Goal: Task Accomplishment & Management: Use online tool/utility

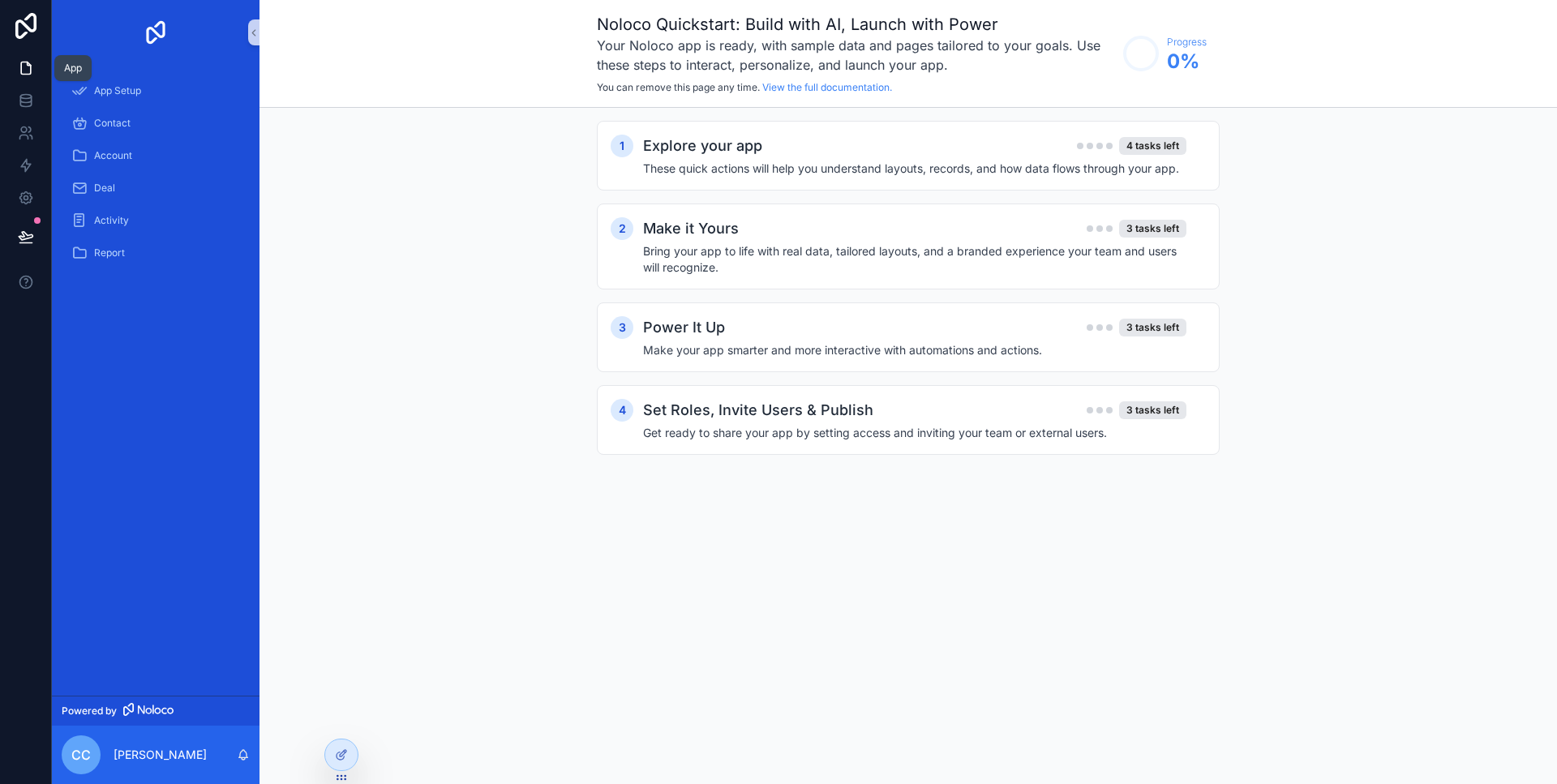
click at [26, 58] on link at bounding box center [26, 68] width 51 height 33
click at [151, 96] on div "App Setup" at bounding box center [155, 90] width 169 height 25
click at [148, 124] on div "Contact" at bounding box center [155, 123] width 169 height 25
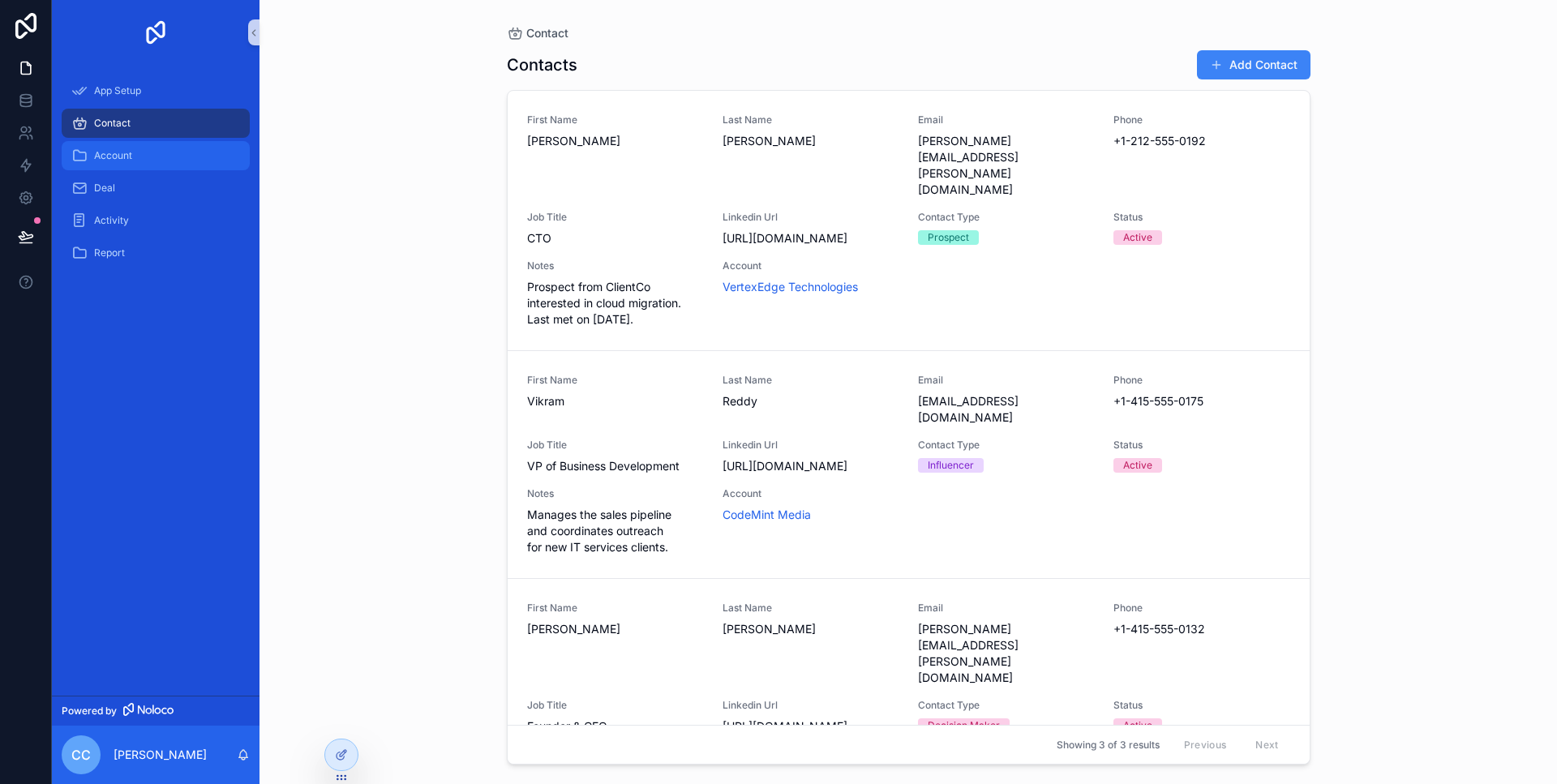
click at [159, 158] on div "Account" at bounding box center [155, 156] width 169 height 25
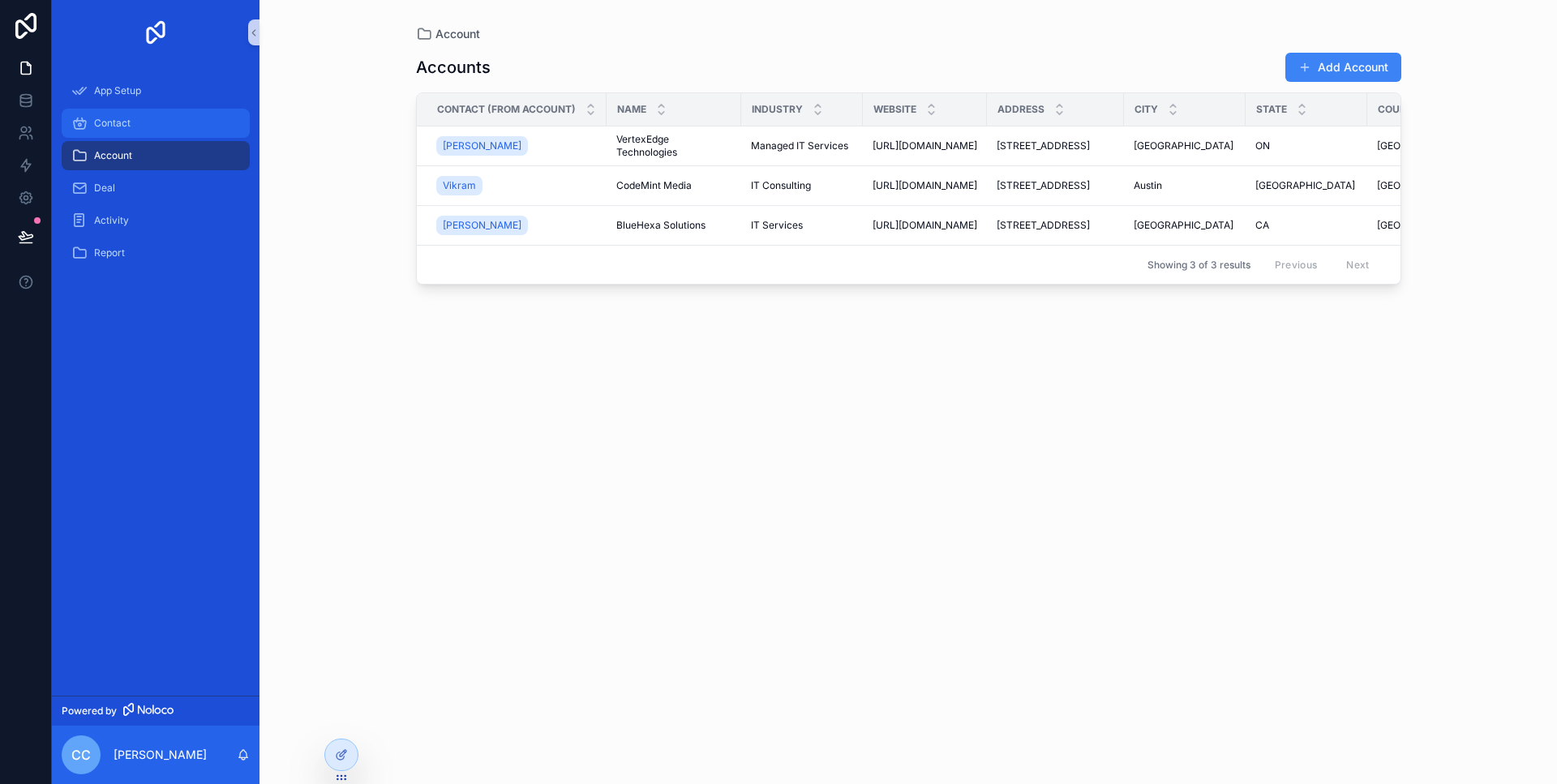
click at [146, 136] on div "Contact" at bounding box center [155, 123] width 169 height 25
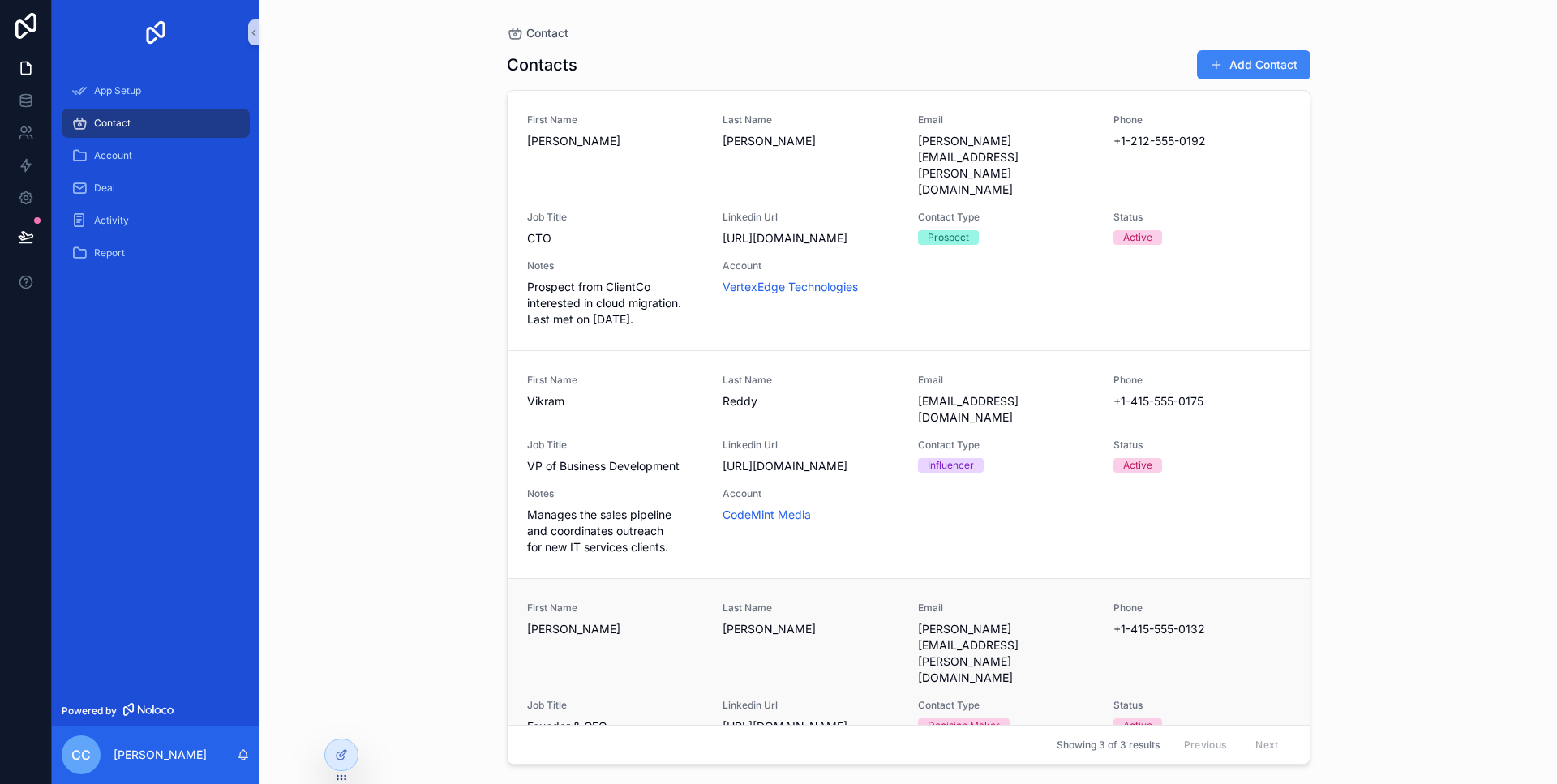
scroll to position [50, 0]
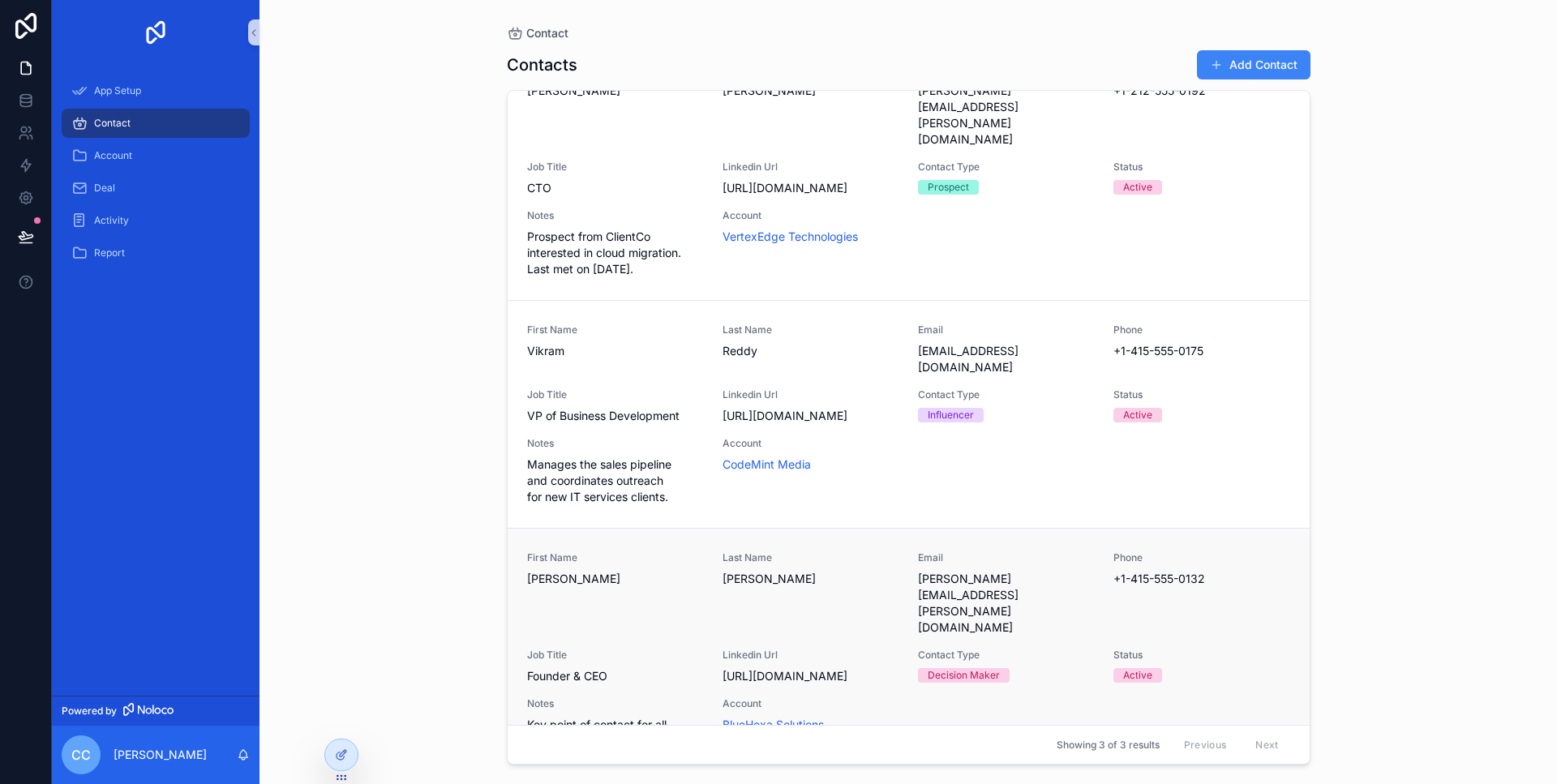
click at [1059, 551] on span "Email" at bounding box center [1005, 557] width 176 height 13
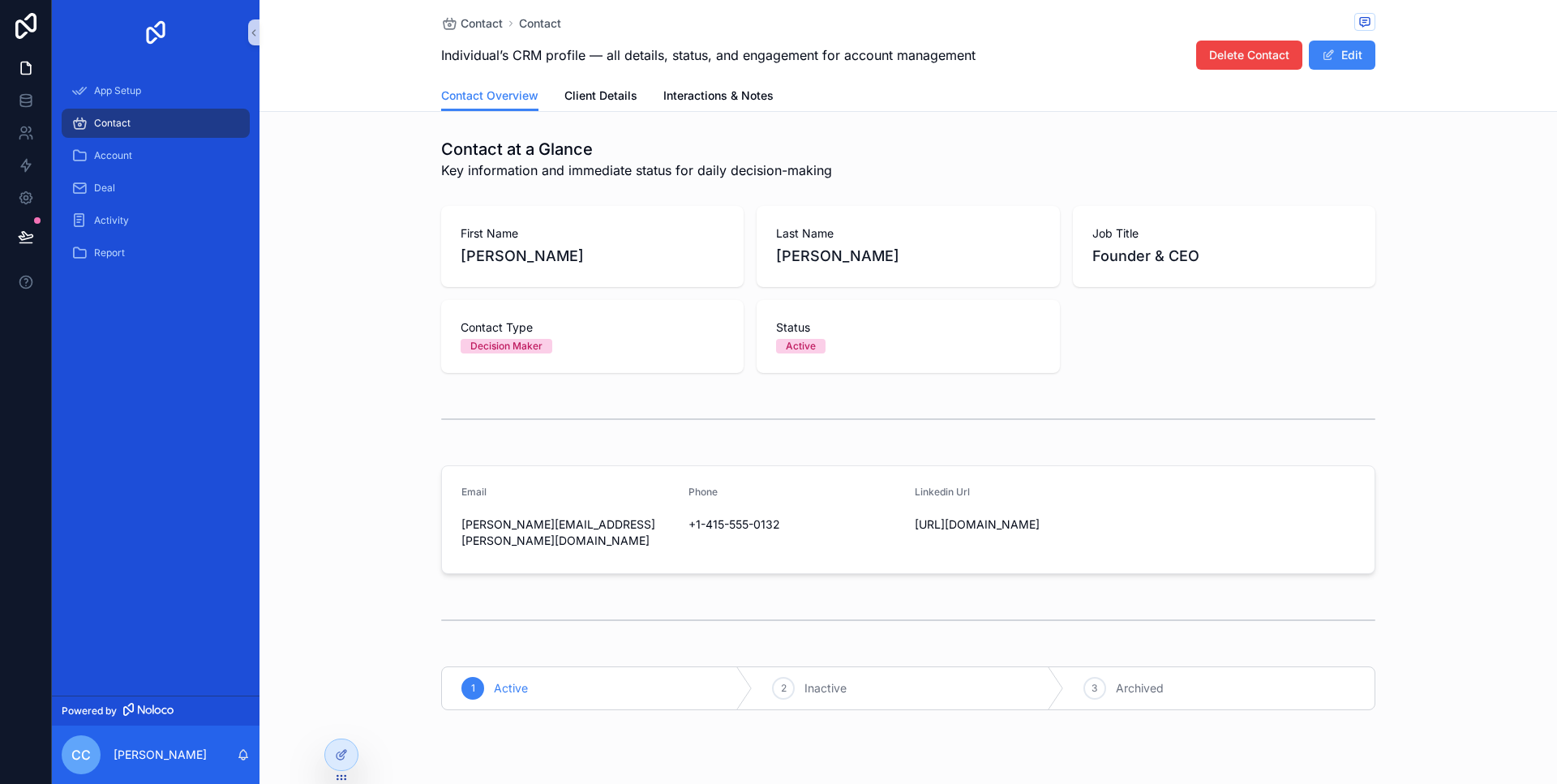
scroll to position [36, 0]
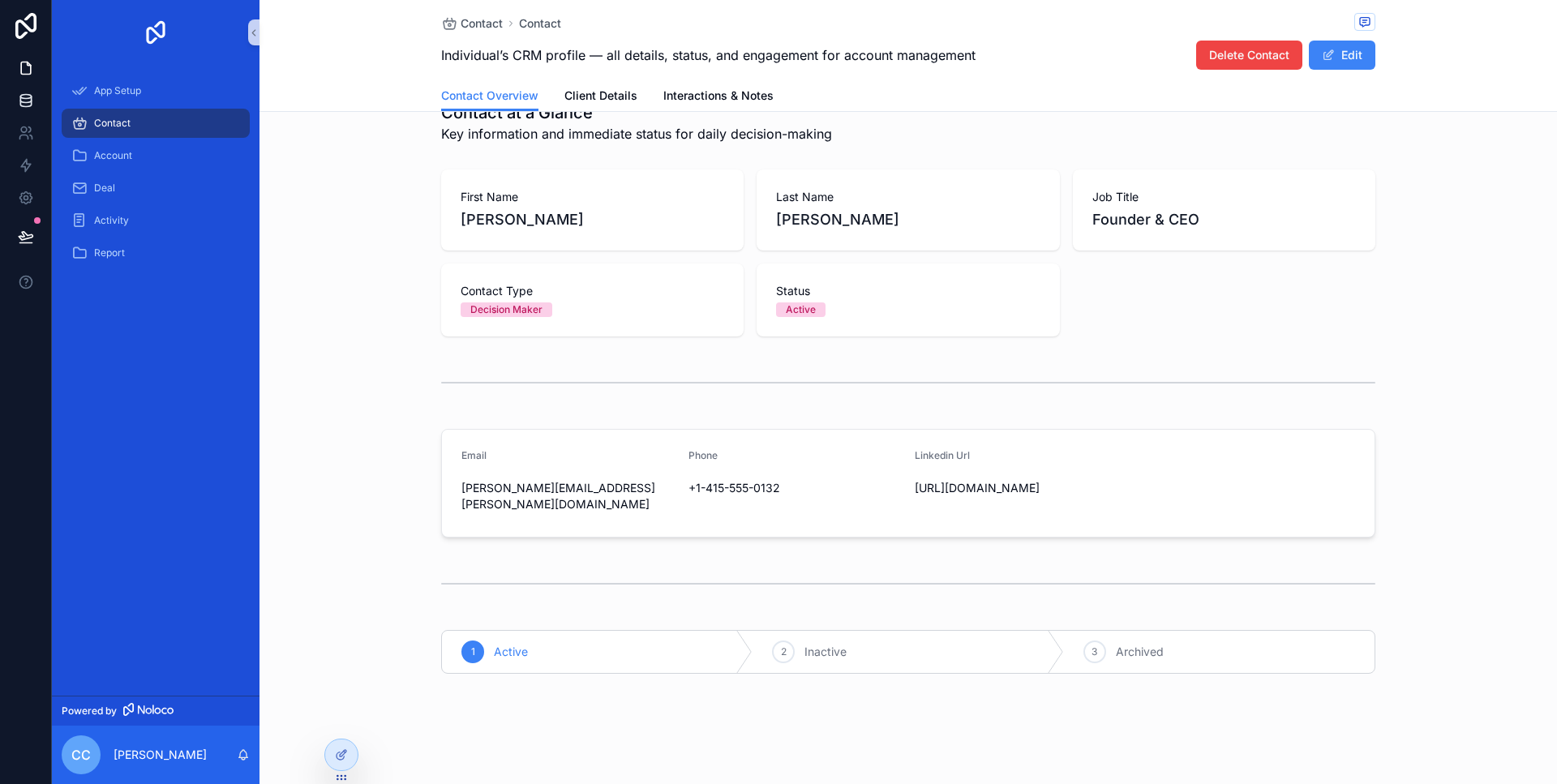
click at [4, 94] on link at bounding box center [26, 101] width 51 height 33
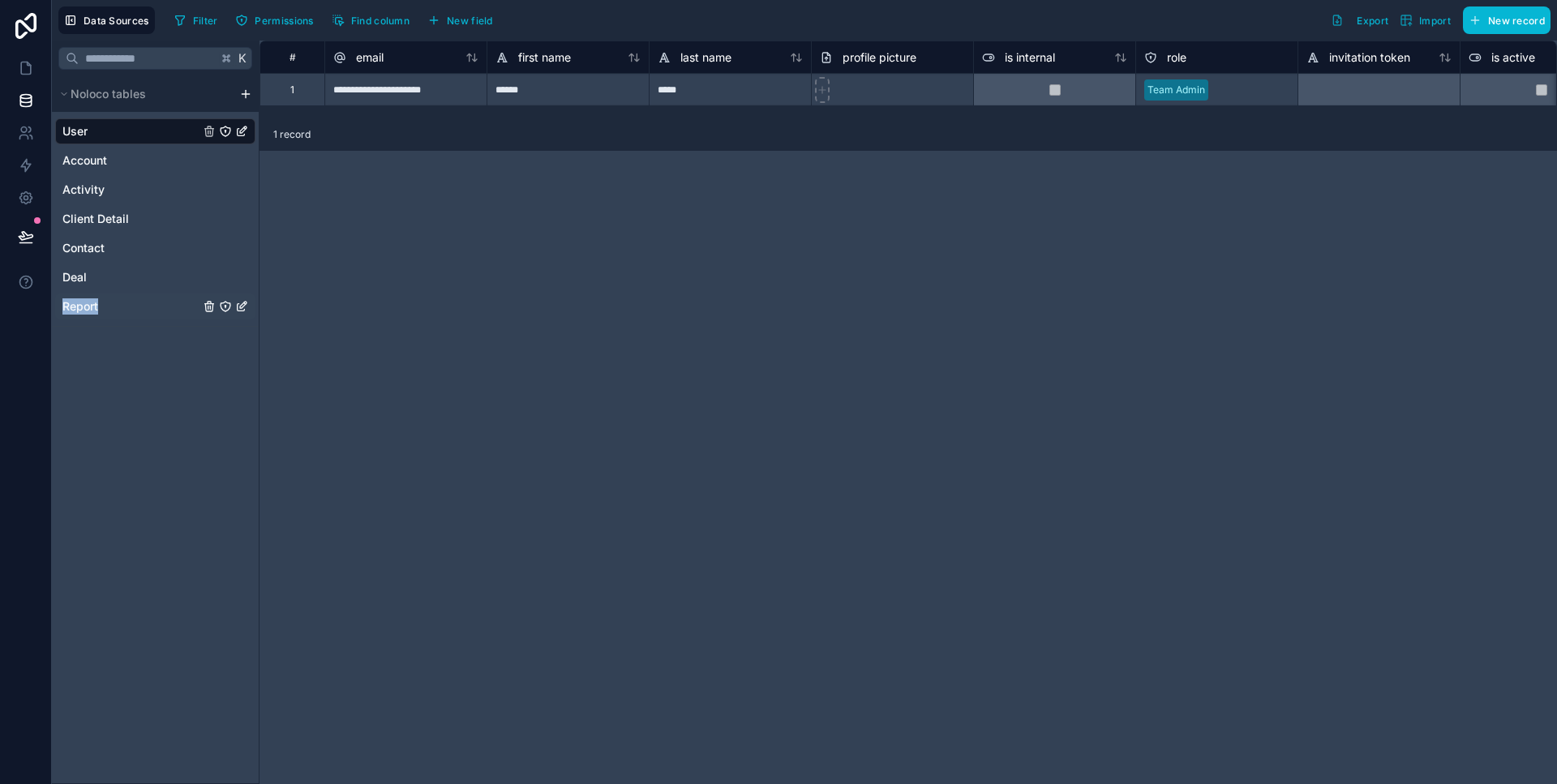
click at [127, 301] on div "Report" at bounding box center [156, 306] width 200 height 25
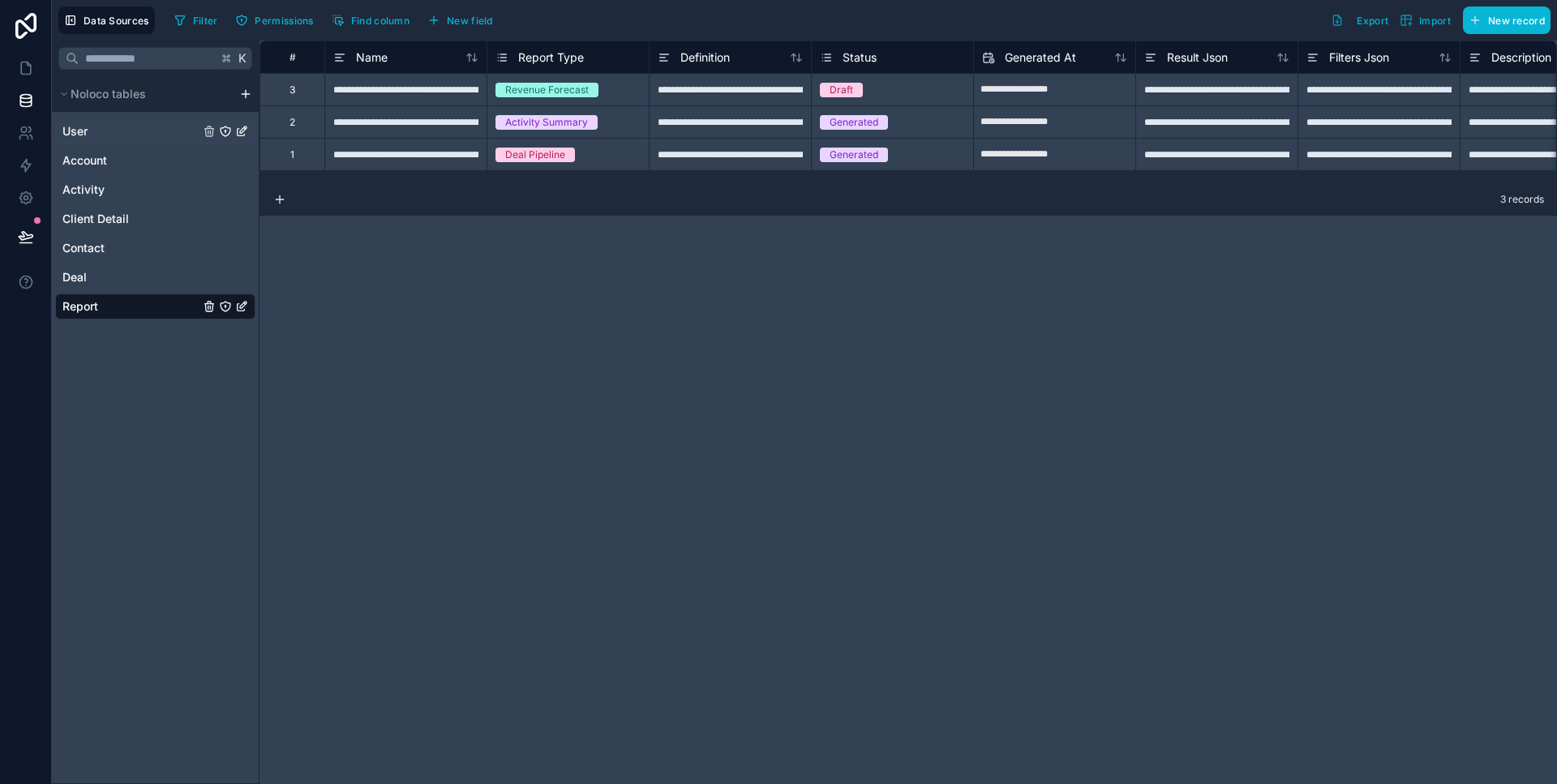
click at [154, 132] on div "User" at bounding box center [156, 131] width 200 height 25
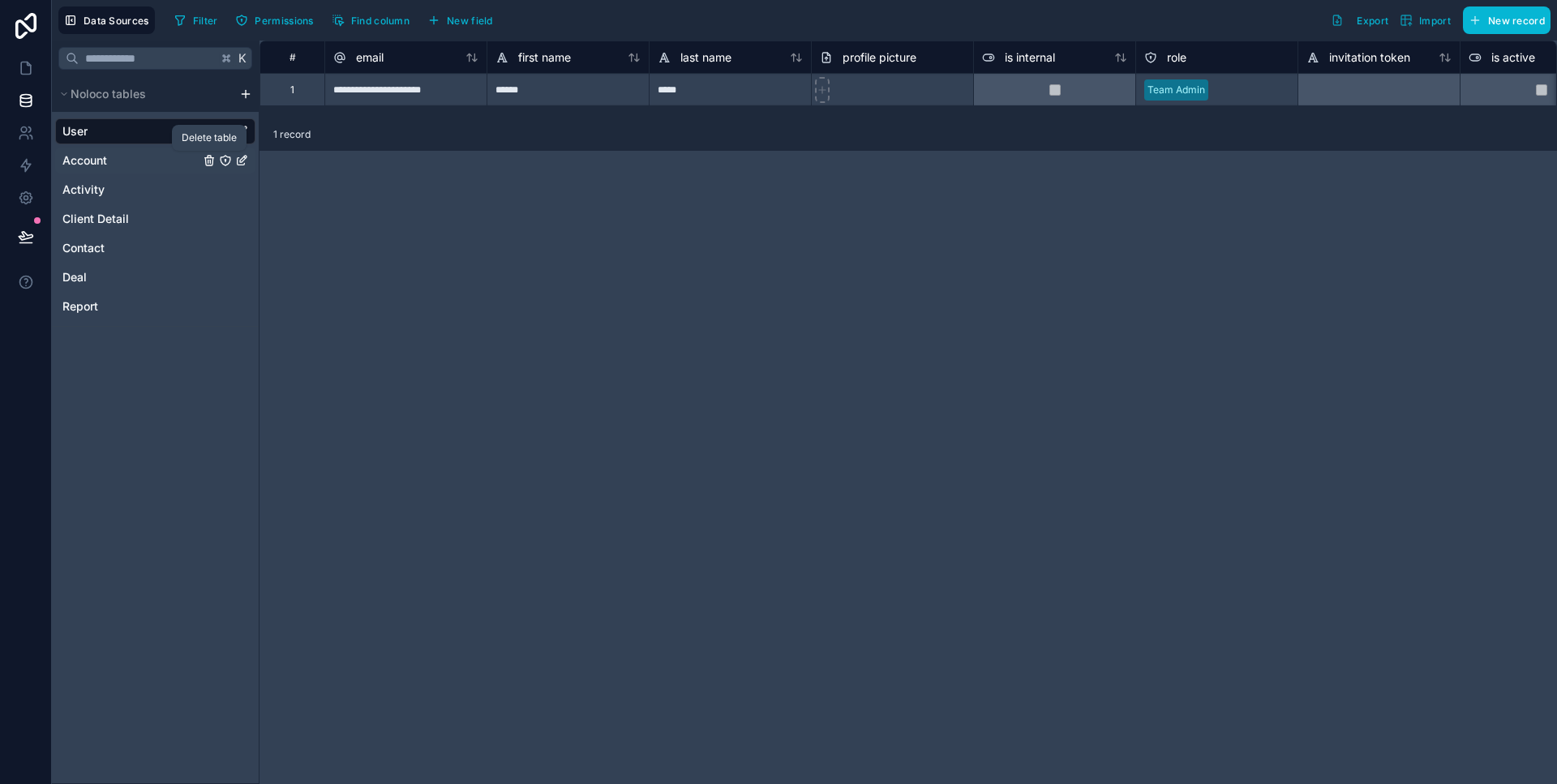
click at [210, 156] on icon "Account" at bounding box center [210, 157] width 4 height 3
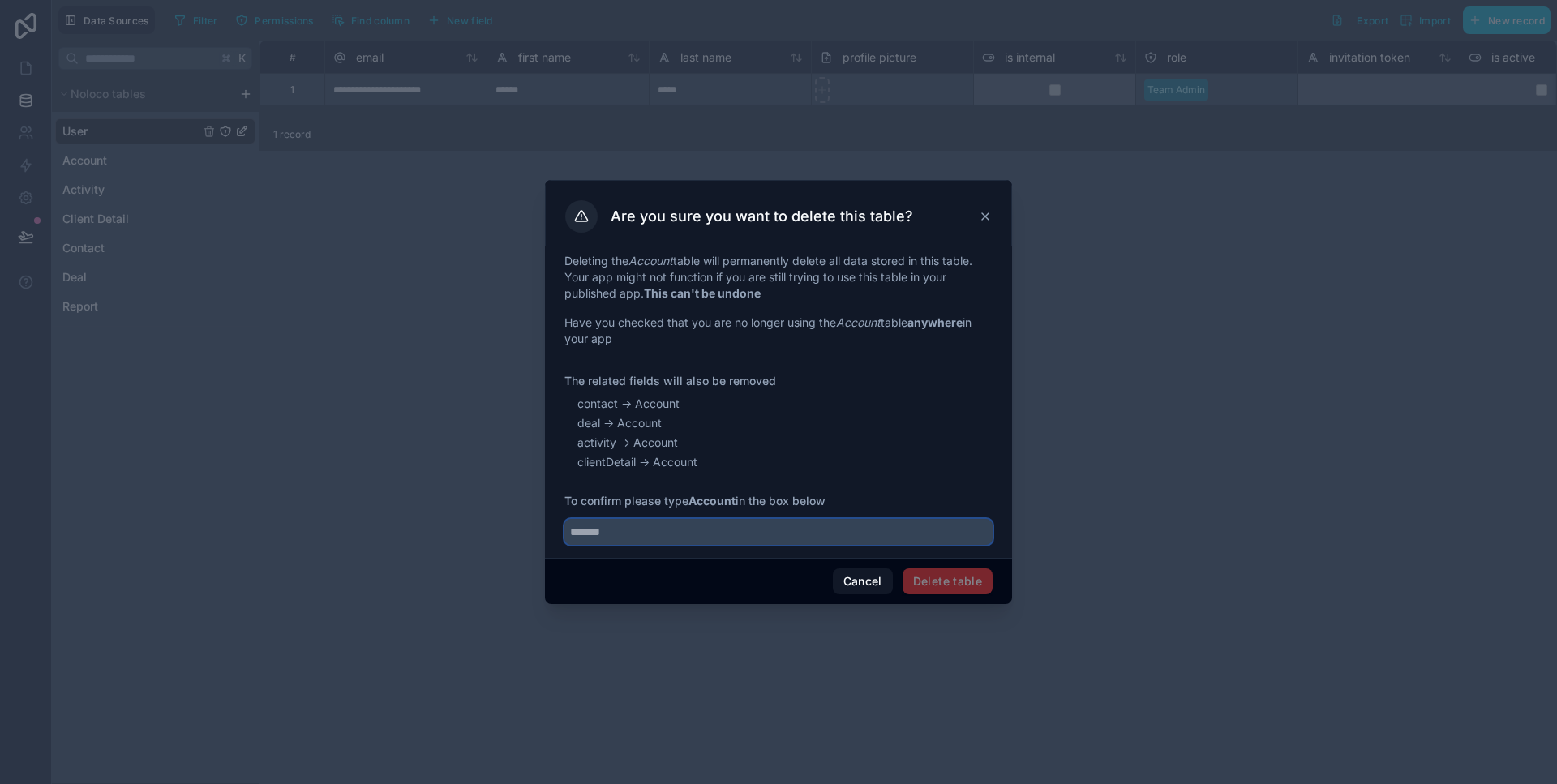
click at [701, 536] on input "text" at bounding box center [778, 532] width 428 height 25
type input "*******"
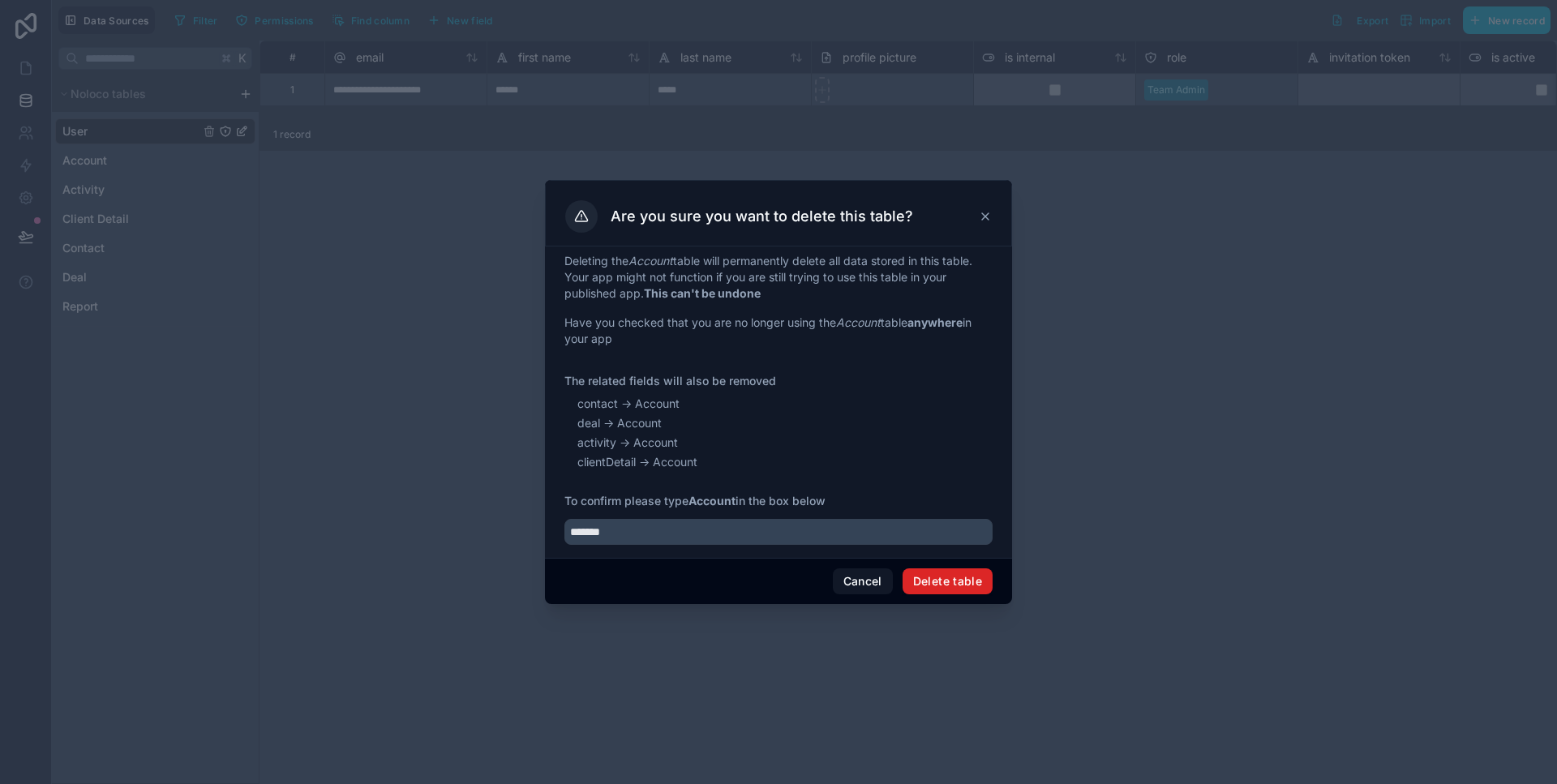
drag, startPoint x: 926, startPoint y: 587, endPoint x: 903, endPoint y: 548, distance: 45.3
click at [926, 585] on button "Delete table" at bounding box center [947, 581] width 90 height 25
drag, startPoint x: 210, startPoint y: 178, endPoint x: 196, endPoint y: 178, distance: 14.0
click at [204, 178] on div at bounding box center [778, 392] width 1557 height 784
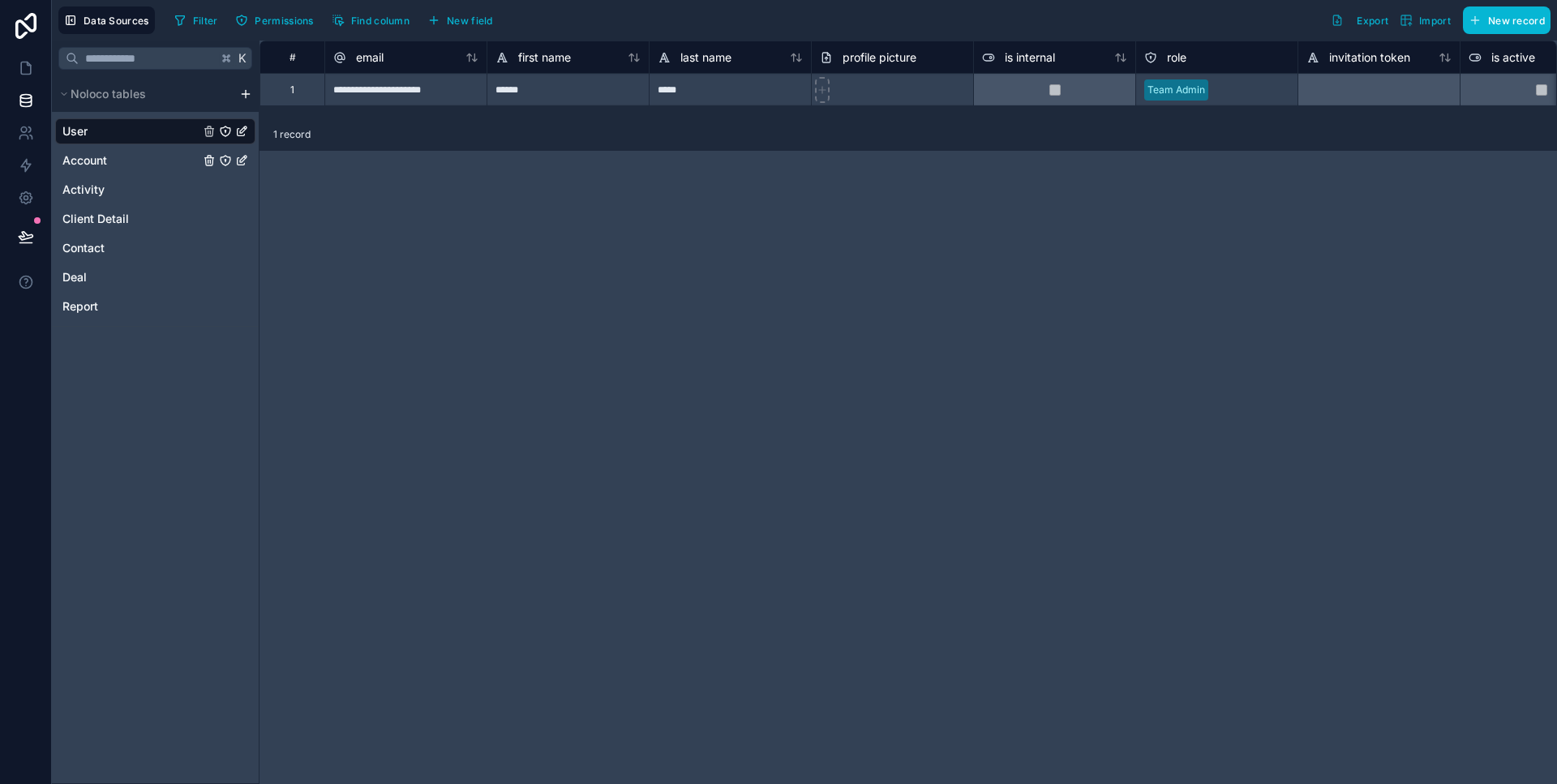
click at [175, 173] on div "User Account Activity Client Detail Contact Deal Report" at bounding box center [156, 216] width 200 height 208
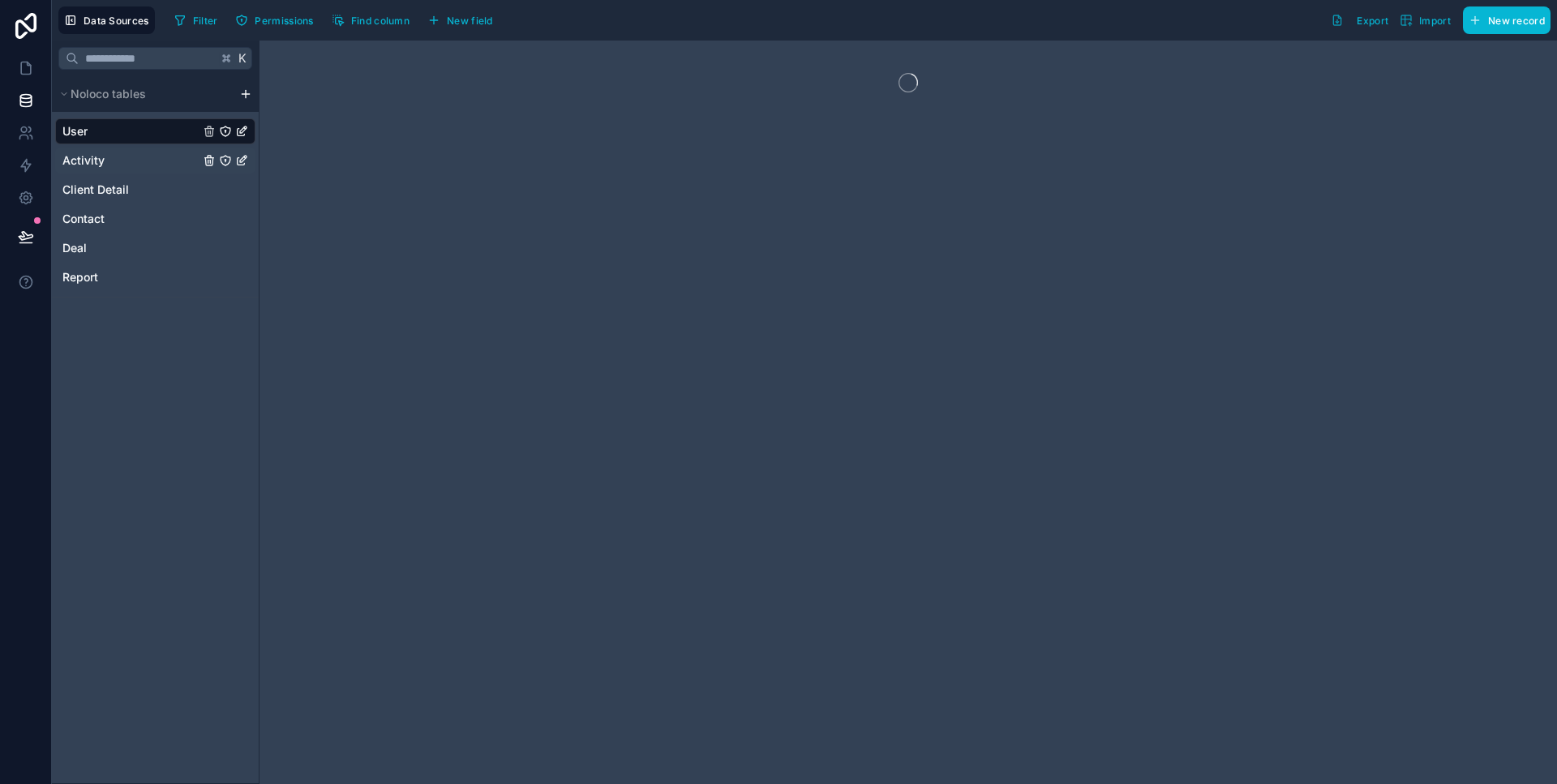
drag, startPoint x: 114, startPoint y: 153, endPoint x: 141, endPoint y: 157, distance: 27.3
click at [114, 153] on div "Activity" at bounding box center [156, 160] width 200 height 25
click at [210, 161] on icon "Activity" at bounding box center [210, 161] width 0 height 4
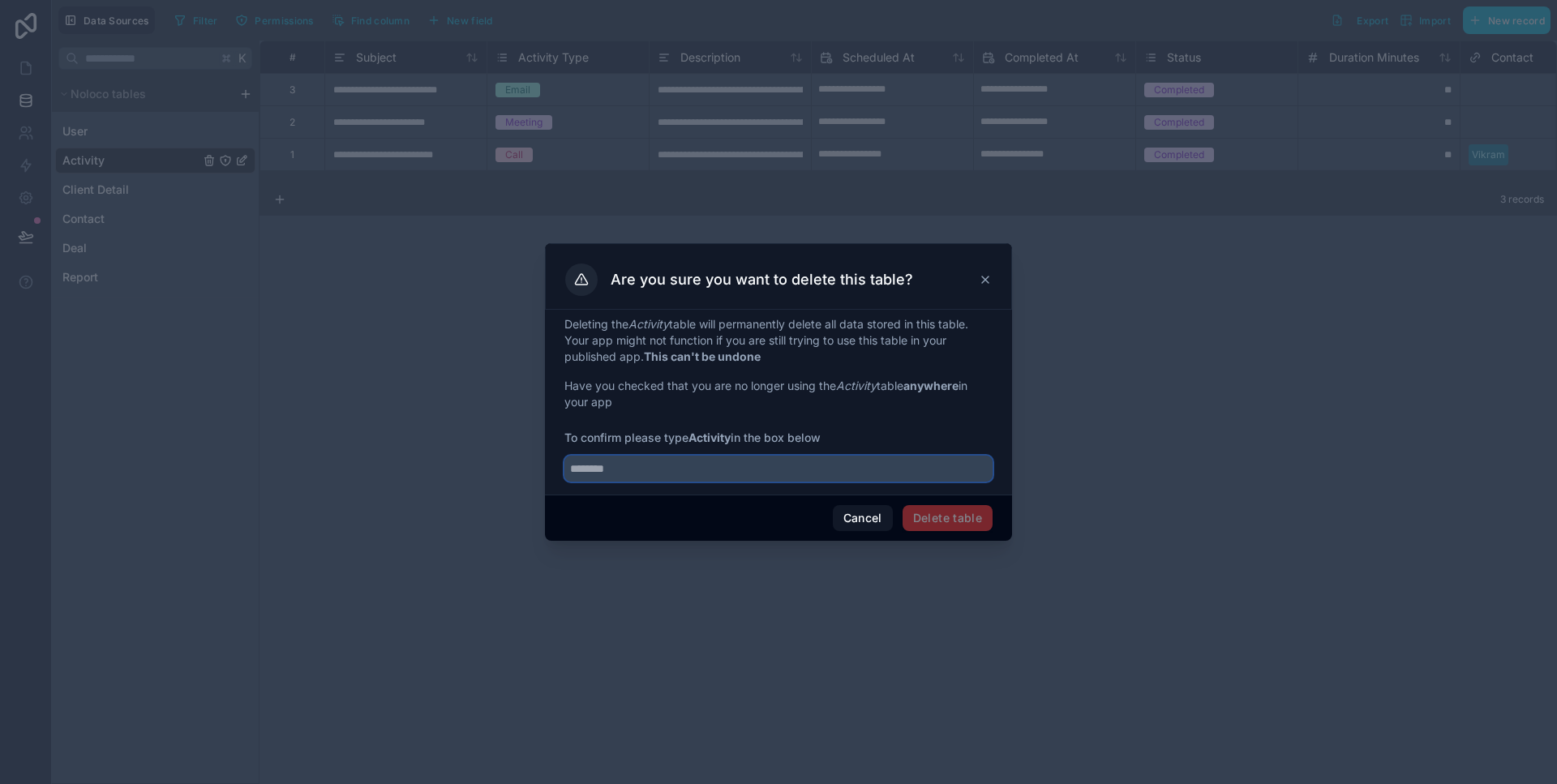
click at [752, 480] on input "text" at bounding box center [778, 468] width 428 height 25
type input "********"
click at [963, 529] on button "Delete table" at bounding box center [947, 517] width 90 height 25
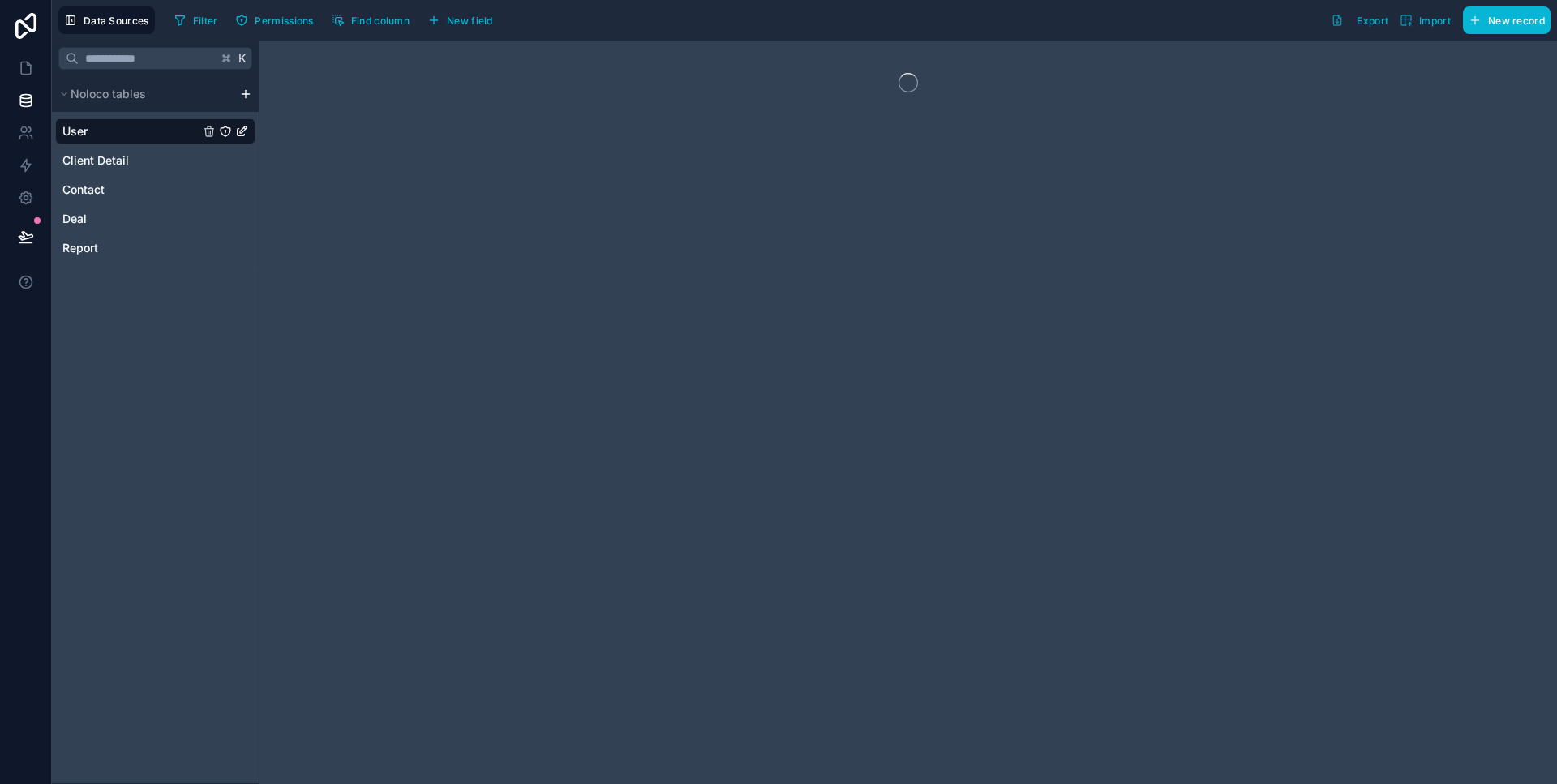
click at [113, 176] on div "User Client Detail Contact Deal Report" at bounding box center [156, 187] width 200 height 149
click at [116, 166] on span "Client Detail" at bounding box center [96, 160] width 67 height 16
click at [206, 169] on div "Client Detail" at bounding box center [156, 160] width 200 height 25
click at [208, 166] on icon "Client Detail" at bounding box center [209, 160] width 13 height 13
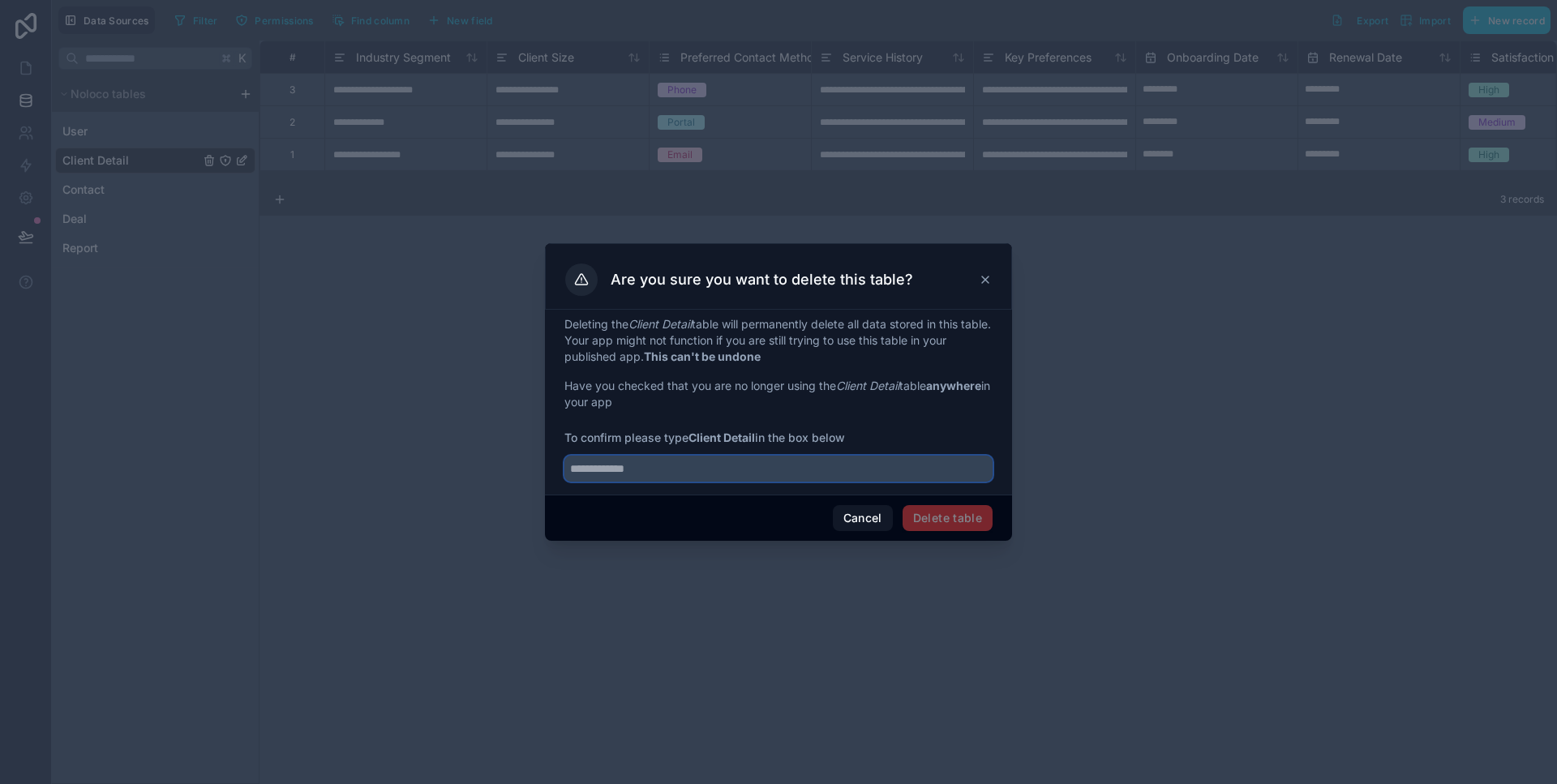
click at [744, 459] on input "text" at bounding box center [778, 468] width 428 height 25
type input "**********"
click at [974, 512] on button "Delete table" at bounding box center [947, 517] width 90 height 25
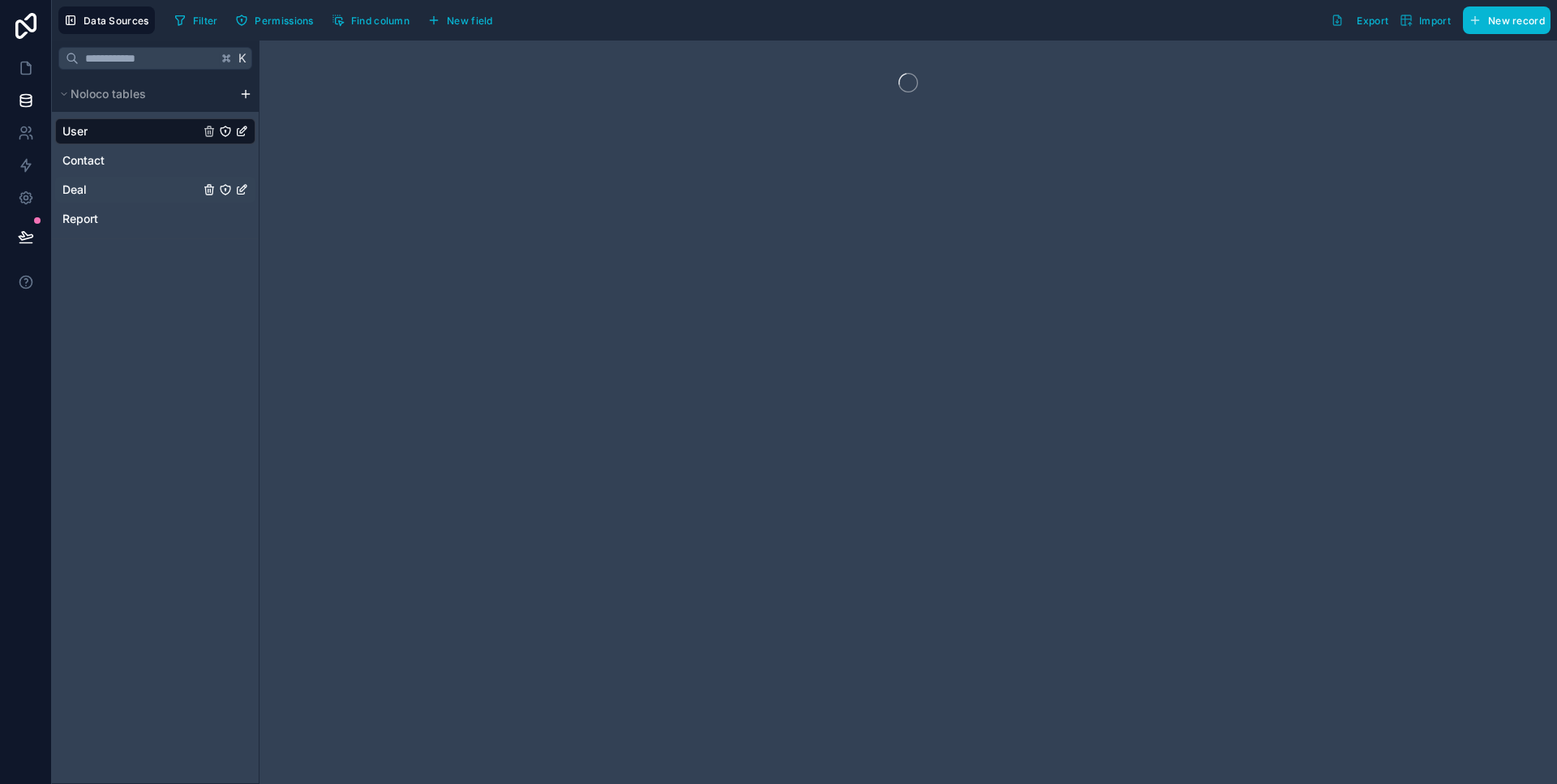
click at [88, 184] on div "Deal" at bounding box center [156, 189] width 200 height 25
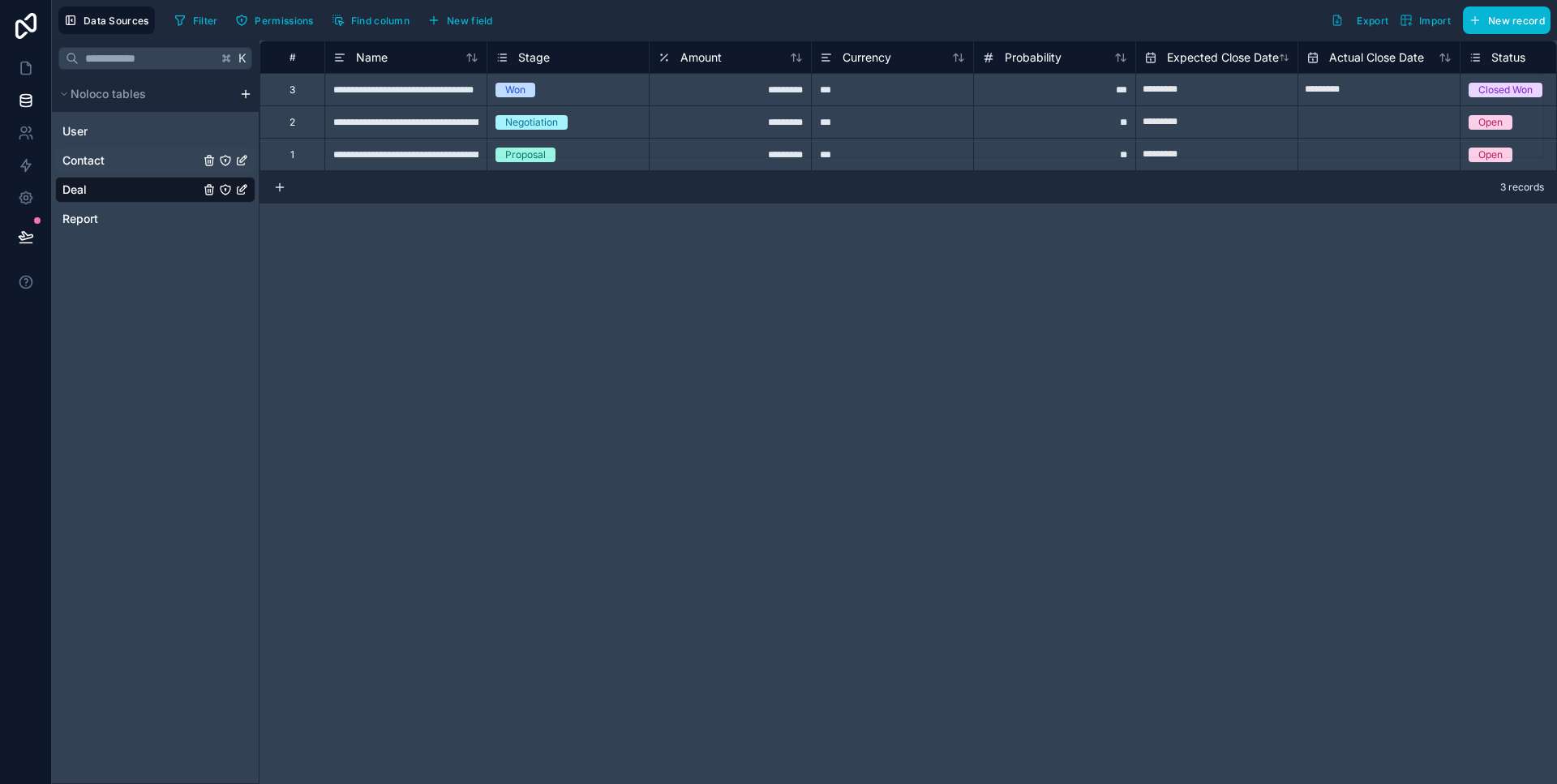
click at [97, 166] on span "Contact" at bounding box center [84, 160] width 42 height 16
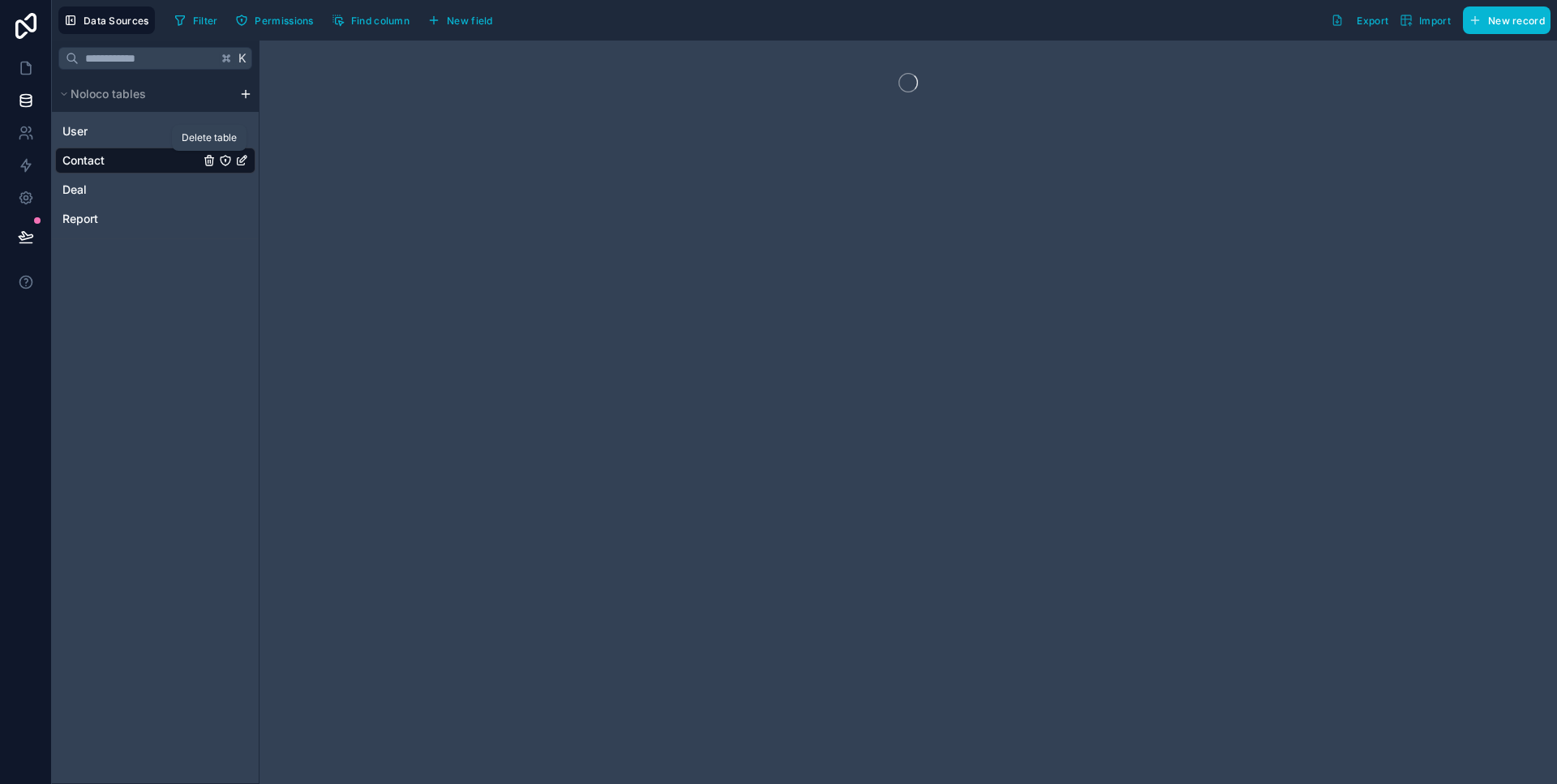
click at [206, 158] on icon "Contact" at bounding box center [209, 162] width 7 height 7
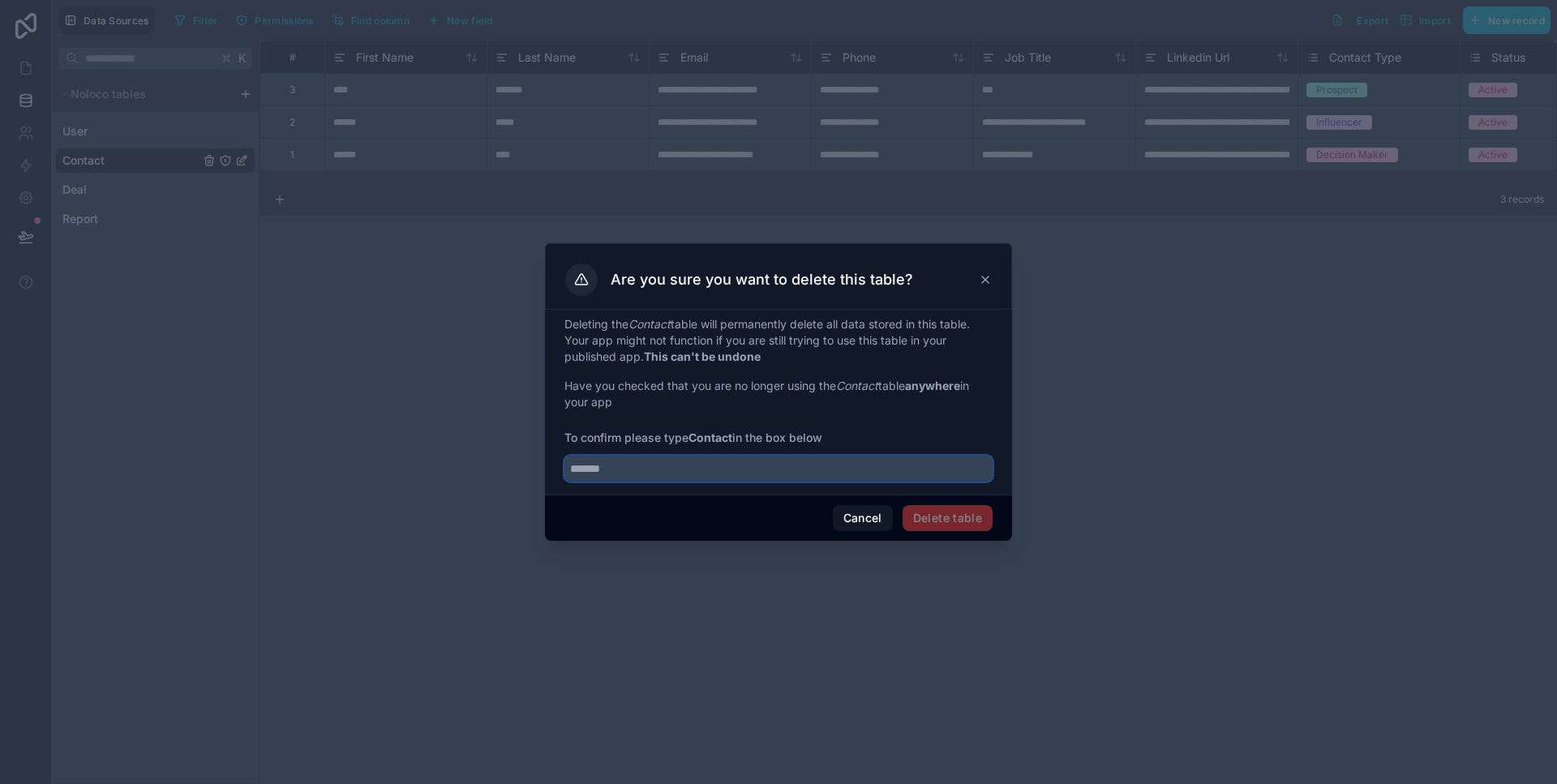
click at [725, 480] on input "text" at bounding box center [778, 468] width 428 height 25
click at [722, 477] on input "text" at bounding box center [778, 468] width 428 height 25
type input "*******"
drag, startPoint x: 989, startPoint y: 521, endPoint x: 973, endPoint y: 519, distance: 16.1
click at [988, 521] on button "Delete table" at bounding box center [947, 517] width 90 height 25
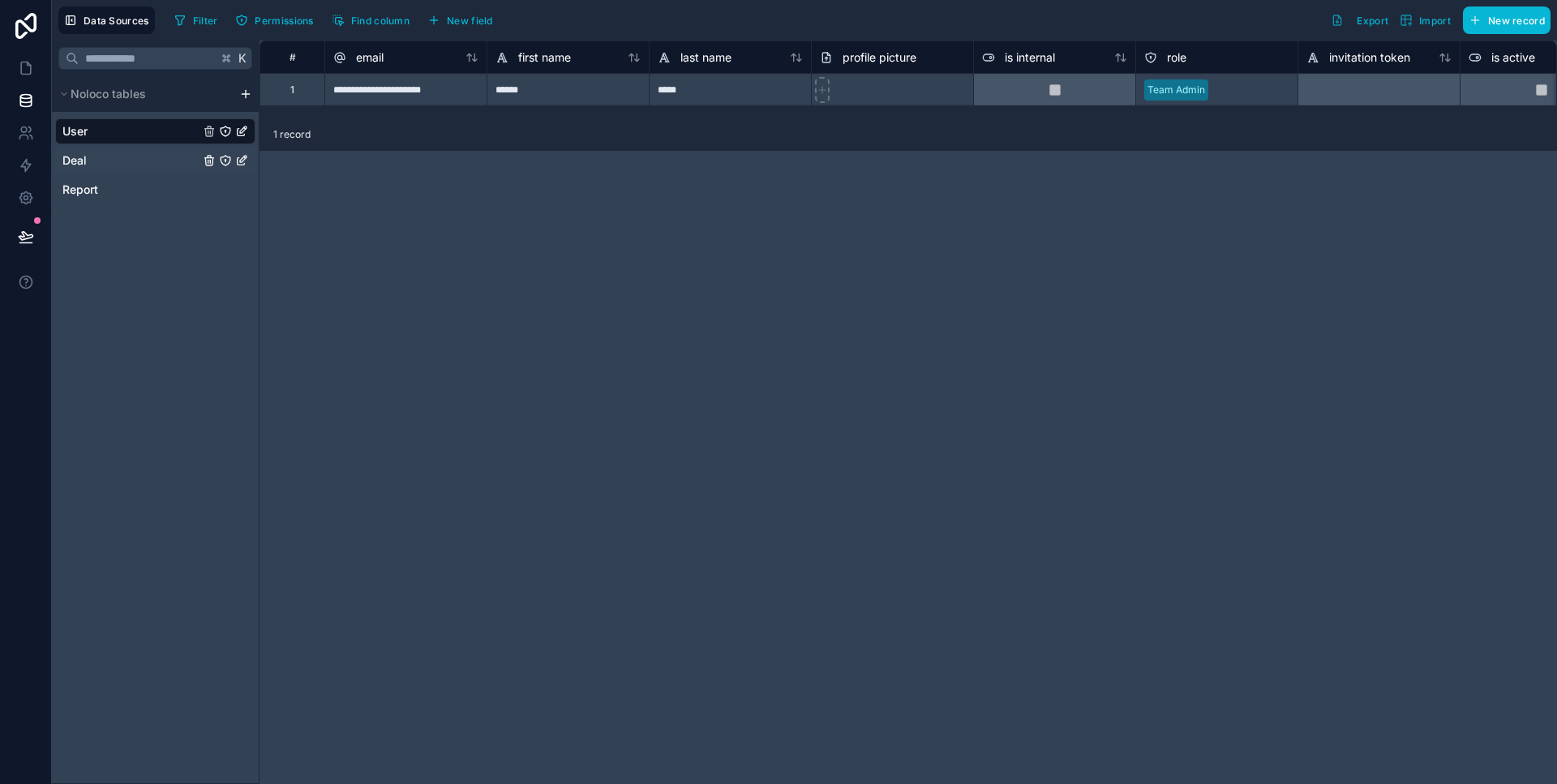
click at [179, 161] on div "Deal" at bounding box center [156, 160] width 200 height 25
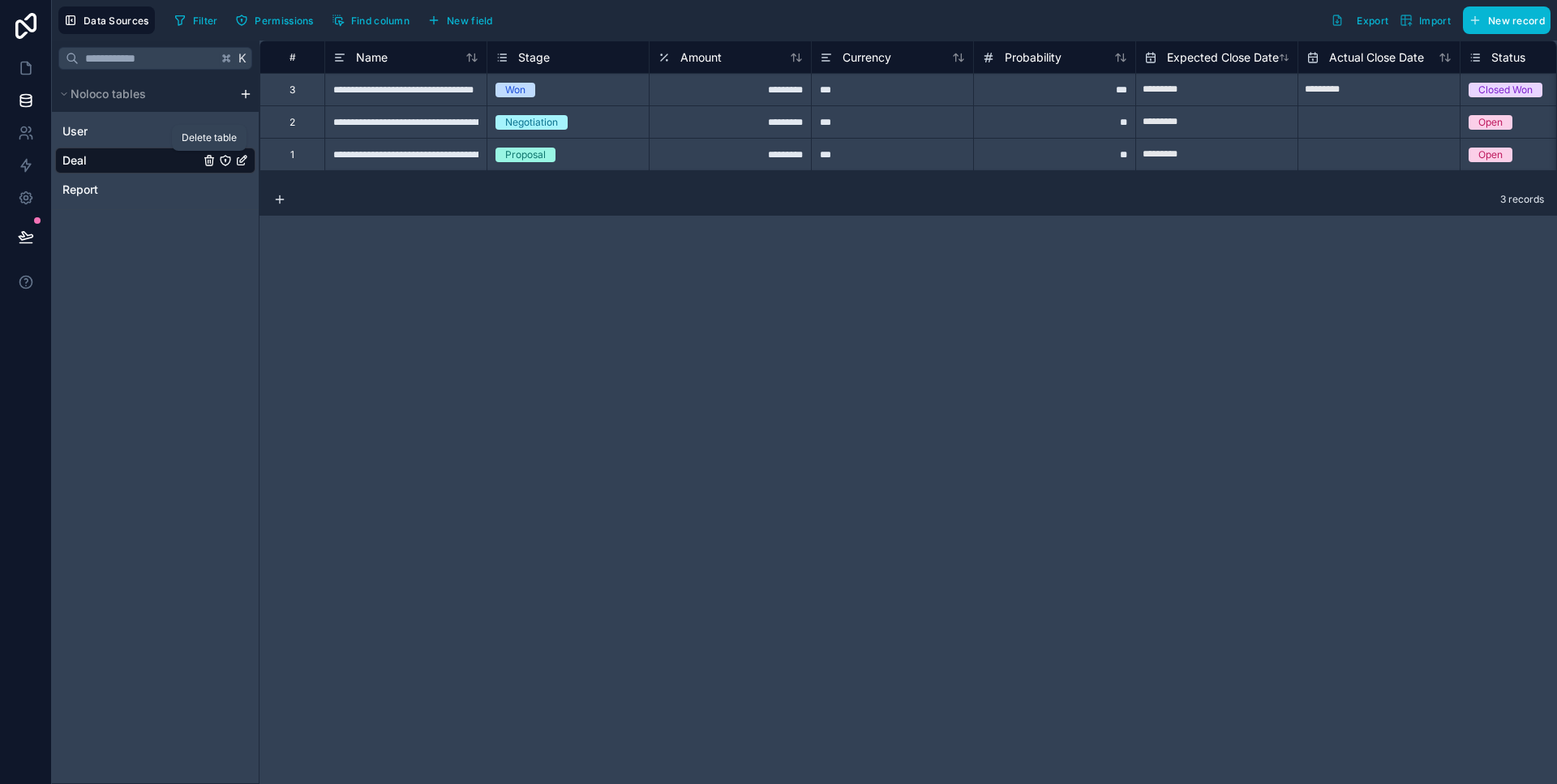
click at [211, 162] on icon "Deal" at bounding box center [209, 160] width 13 height 13
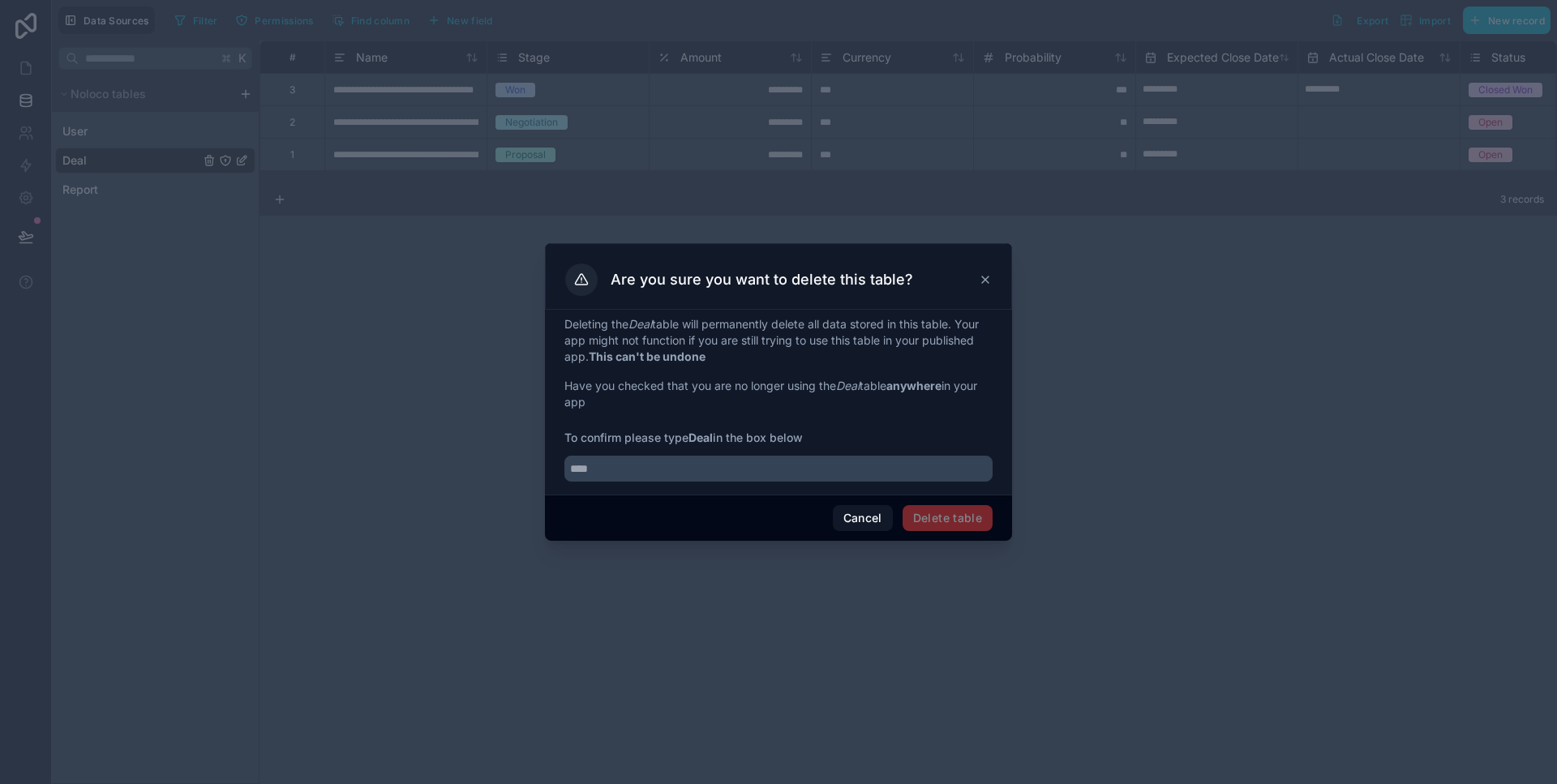
click at [632, 488] on div "Deleting the Deal table will permanently delete all data stored in this table. …" at bounding box center [778, 402] width 467 height 185
click at [628, 472] on input "text" at bounding box center [778, 468] width 428 height 25
type input "****"
click at [929, 494] on div "Deleting the Deal table will permanently delete all data stored in this table. …" at bounding box center [778, 402] width 467 height 185
click at [931, 508] on button "Delete table" at bounding box center [947, 517] width 90 height 25
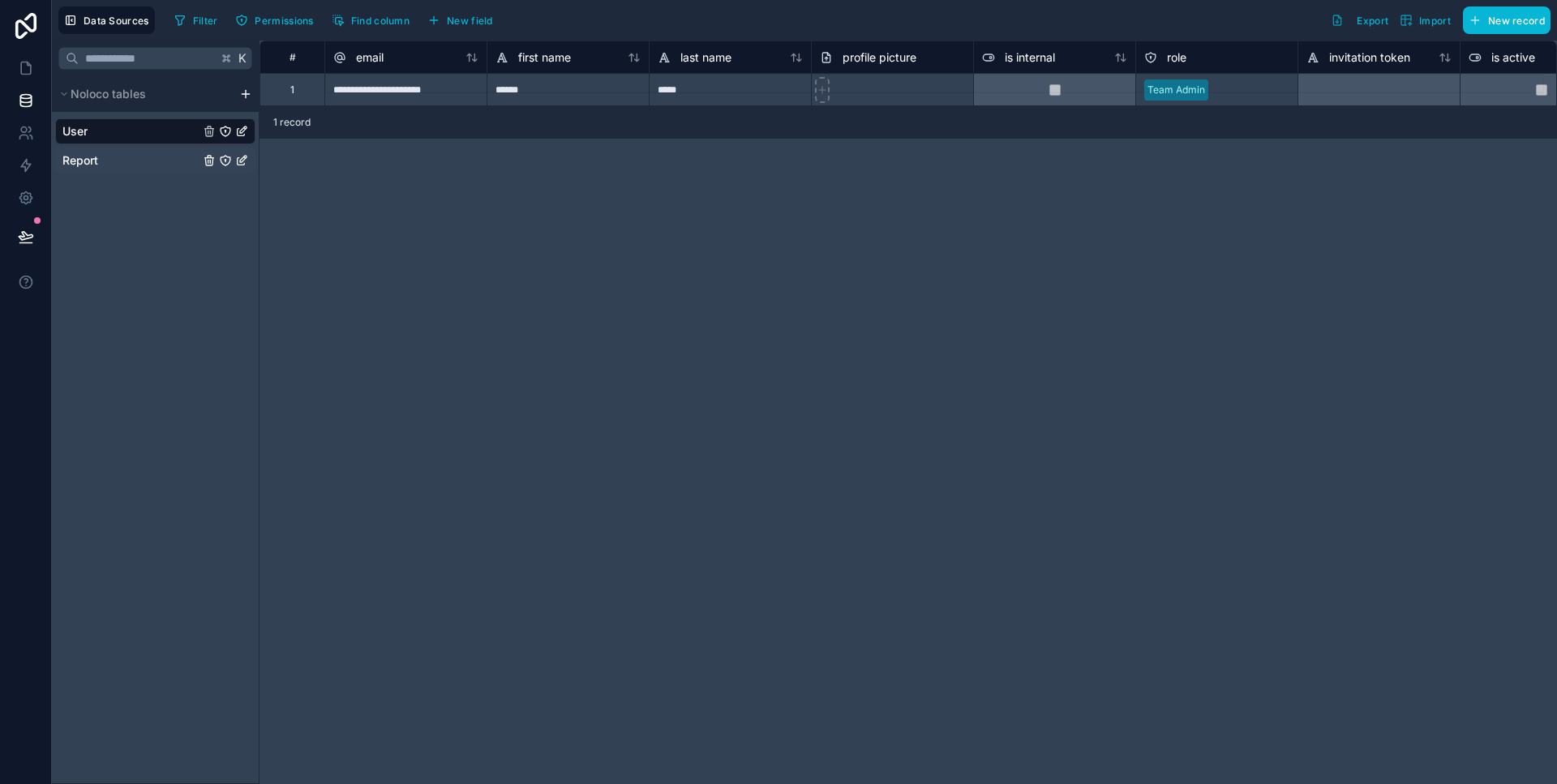
click at [137, 152] on div "Report" at bounding box center [156, 160] width 200 height 25
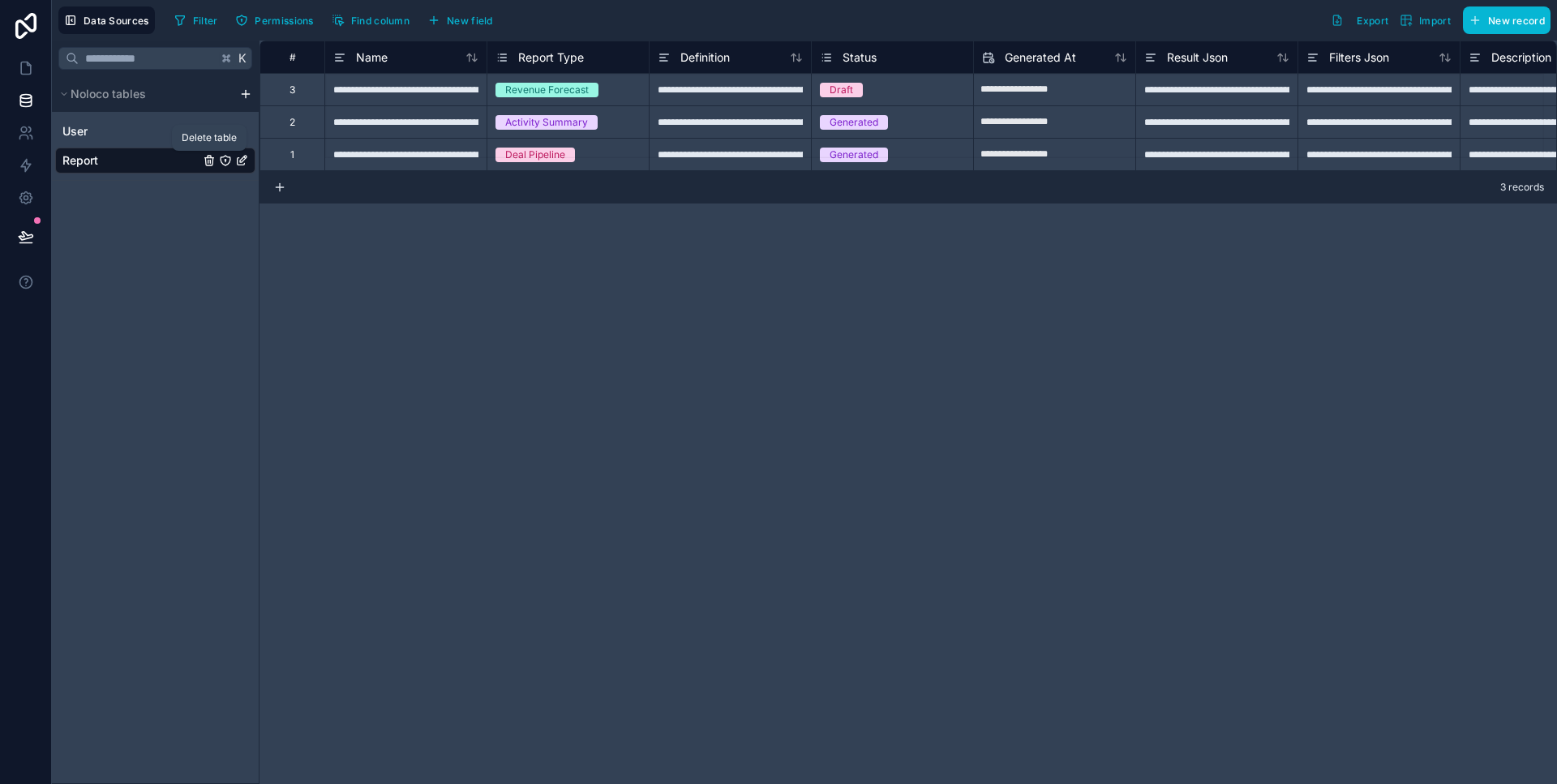
click at [200, 158] on div "Report" at bounding box center [156, 160] width 200 height 25
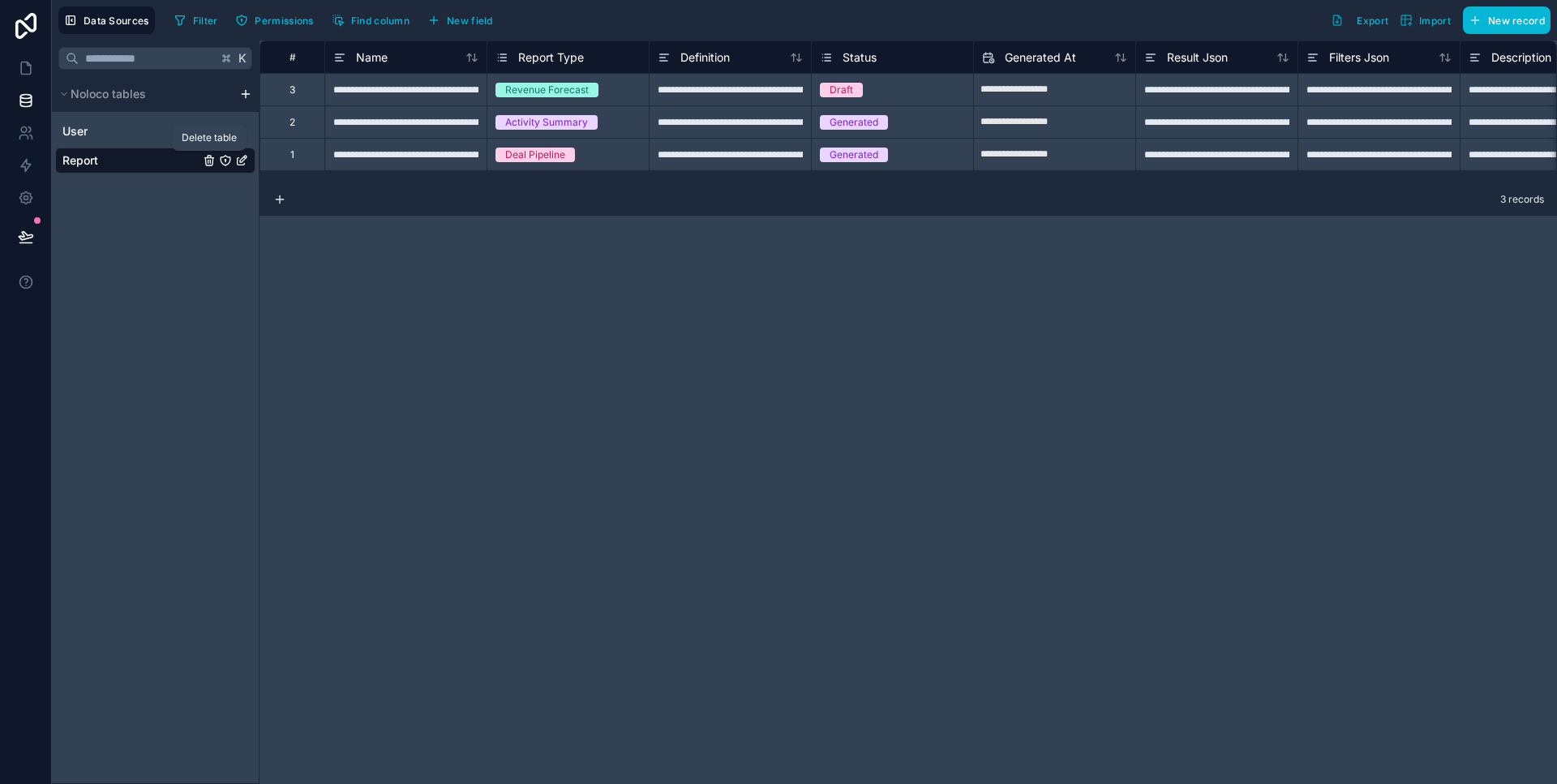
click at [208, 158] on icon "Report" at bounding box center [210, 157] width 4 height 3
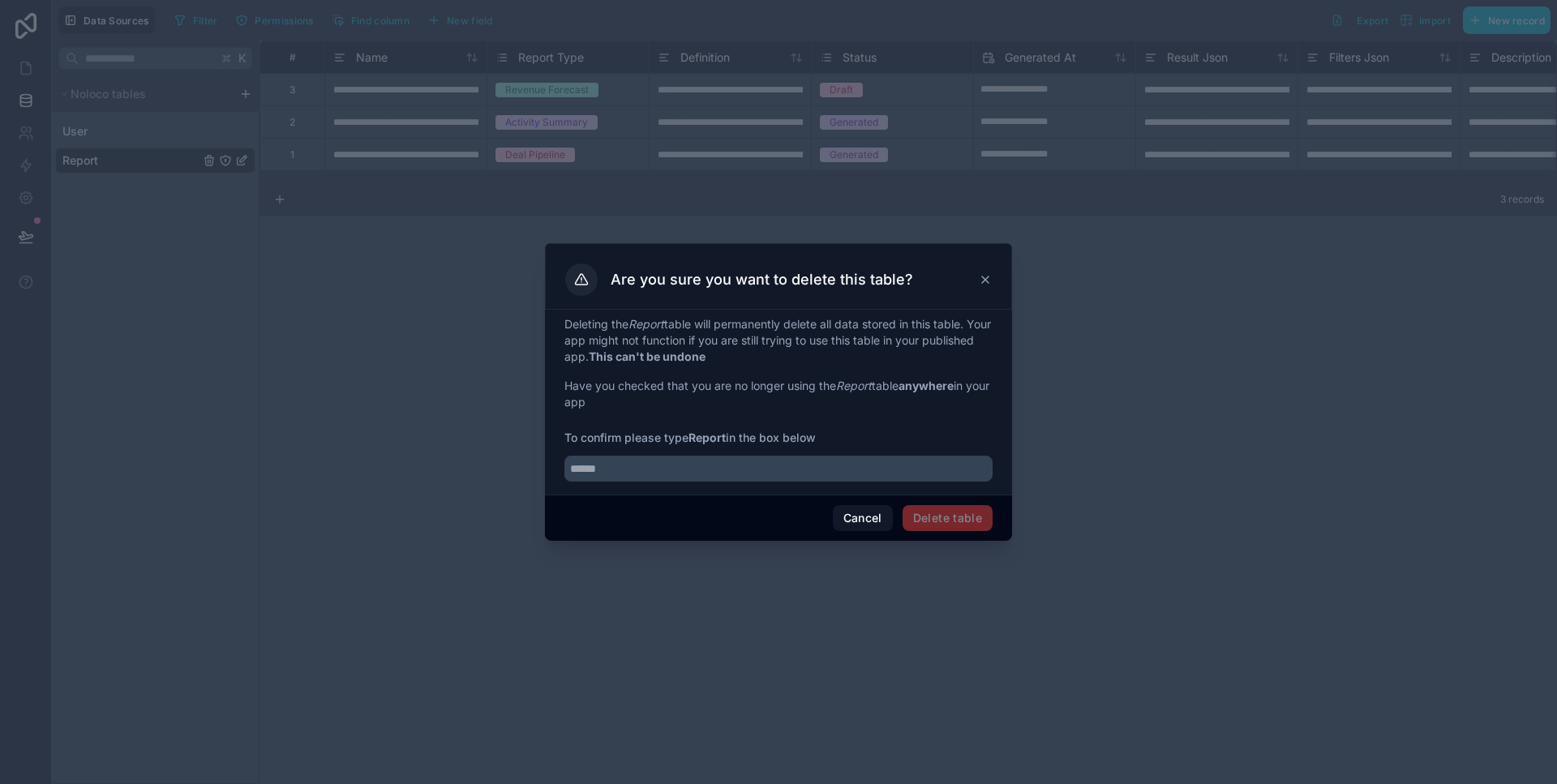
click at [681, 430] on div "Deleting the Report table will permanently delete all data stored in this table…" at bounding box center [778, 399] width 428 height 166
drag, startPoint x: 693, startPoint y: 460, endPoint x: 695, endPoint y: 468, distance: 8.2
click at [694, 464] on div at bounding box center [778, 463] width 428 height 36
click at [695, 468] on input "text" at bounding box center [778, 468] width 428 height 25
type input "******"
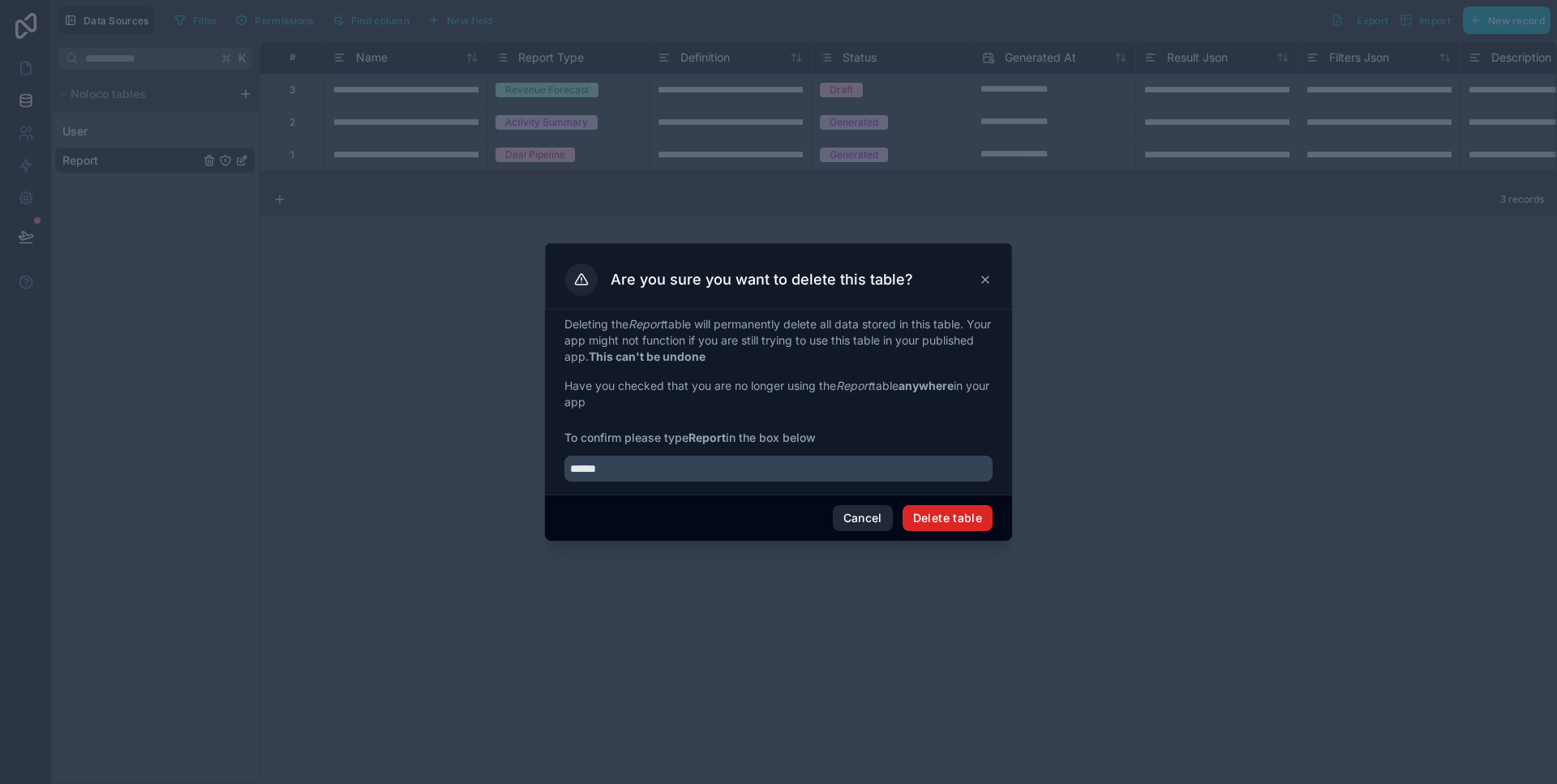
click at [919, 527] on button "Delete table" at bounding box center [947, 517] width 90 height 25
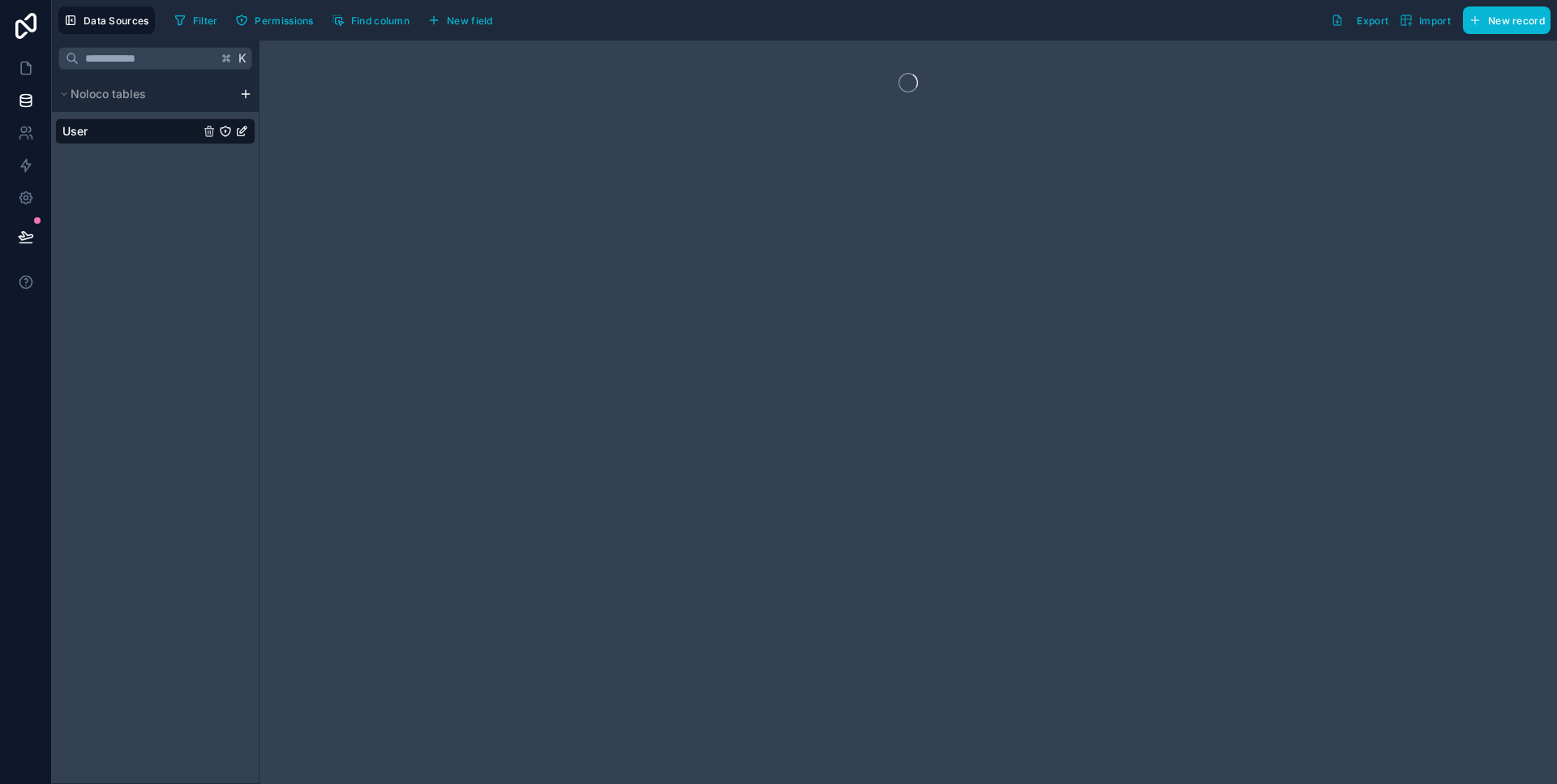
click at [111, 123] on div "User" at bounding box center [156, 131] width 200 height 25
click at [109, 128] on div "User" at bounding box center [156, 131] width 200 height 25
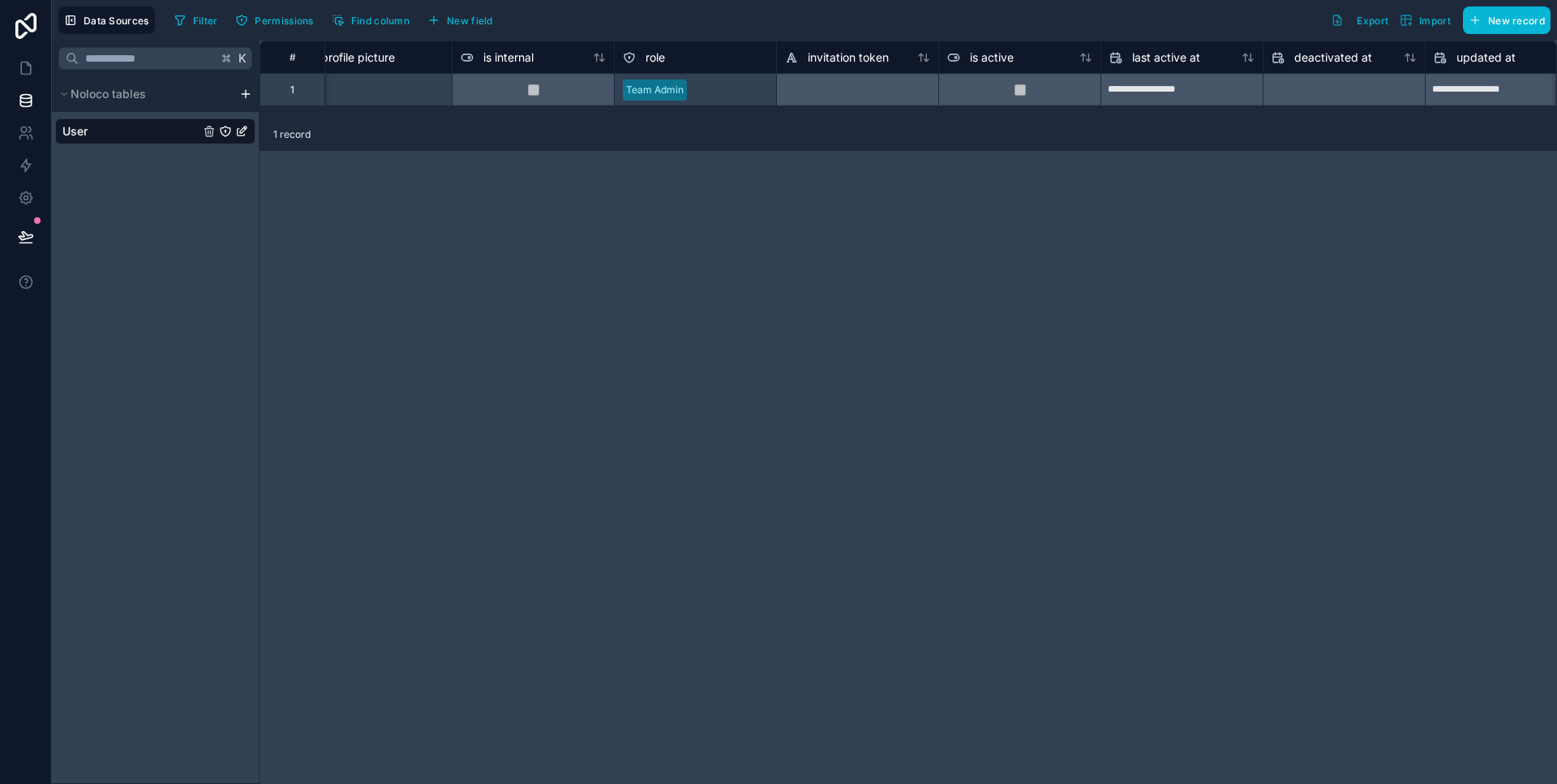
scroll to position [0, 517]
click at [700, 63] on div "role" at bounding box center [700, 57] width 145 height 19
click at [747, 56] on div "role" at bounding box center [700, 57] width 145 height 19
drag, startPoint x: 747, startPoint y: 56, endPoint x: 730, endPoint y: 80, distance: 29.4
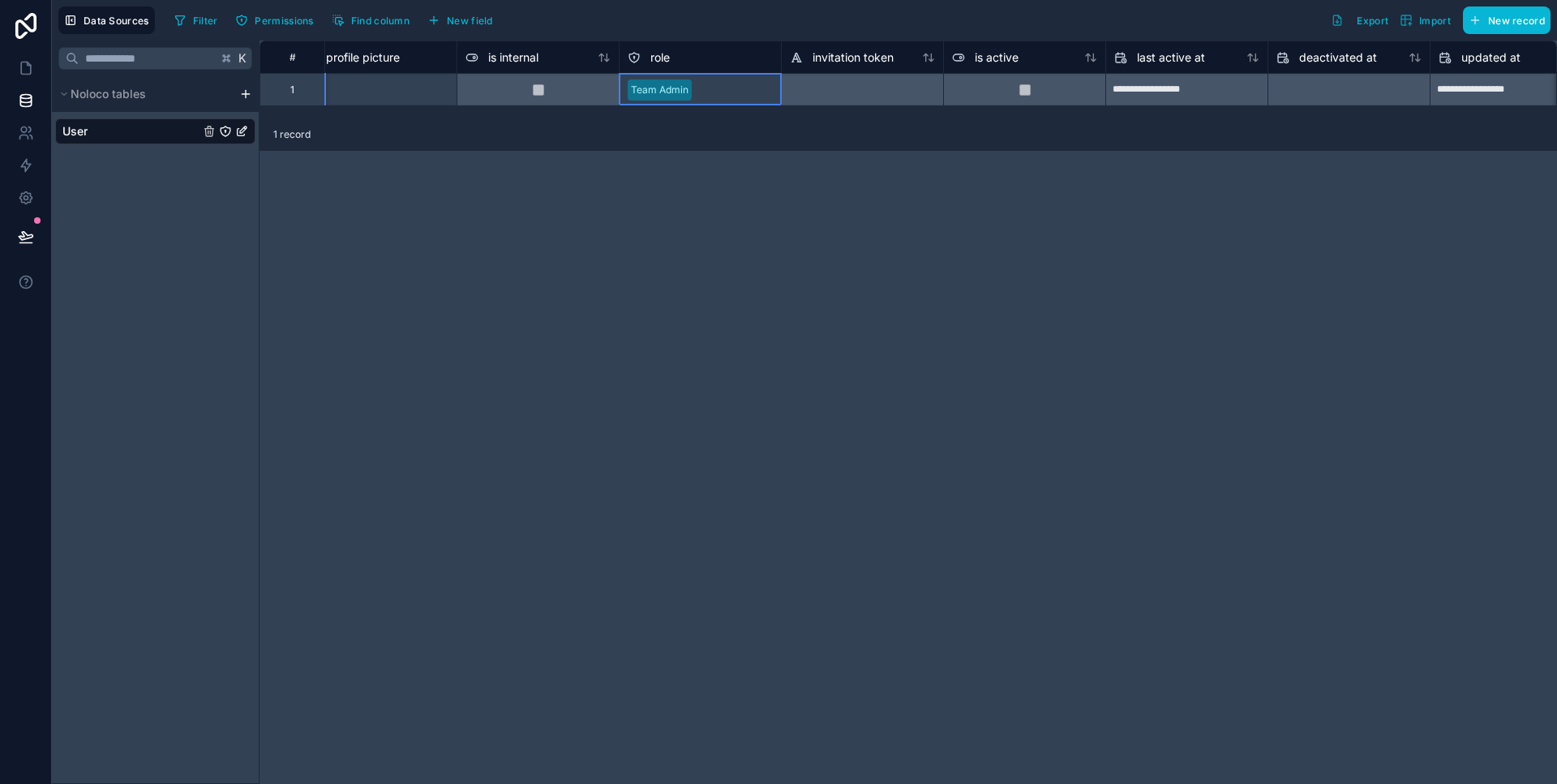
click at [747, 56] on div "role" at bounding box center [700, 57] width 145 height 19
click at [722, 88] on div "Team Admin" at bounding box center [700, 89] width 161 height 25
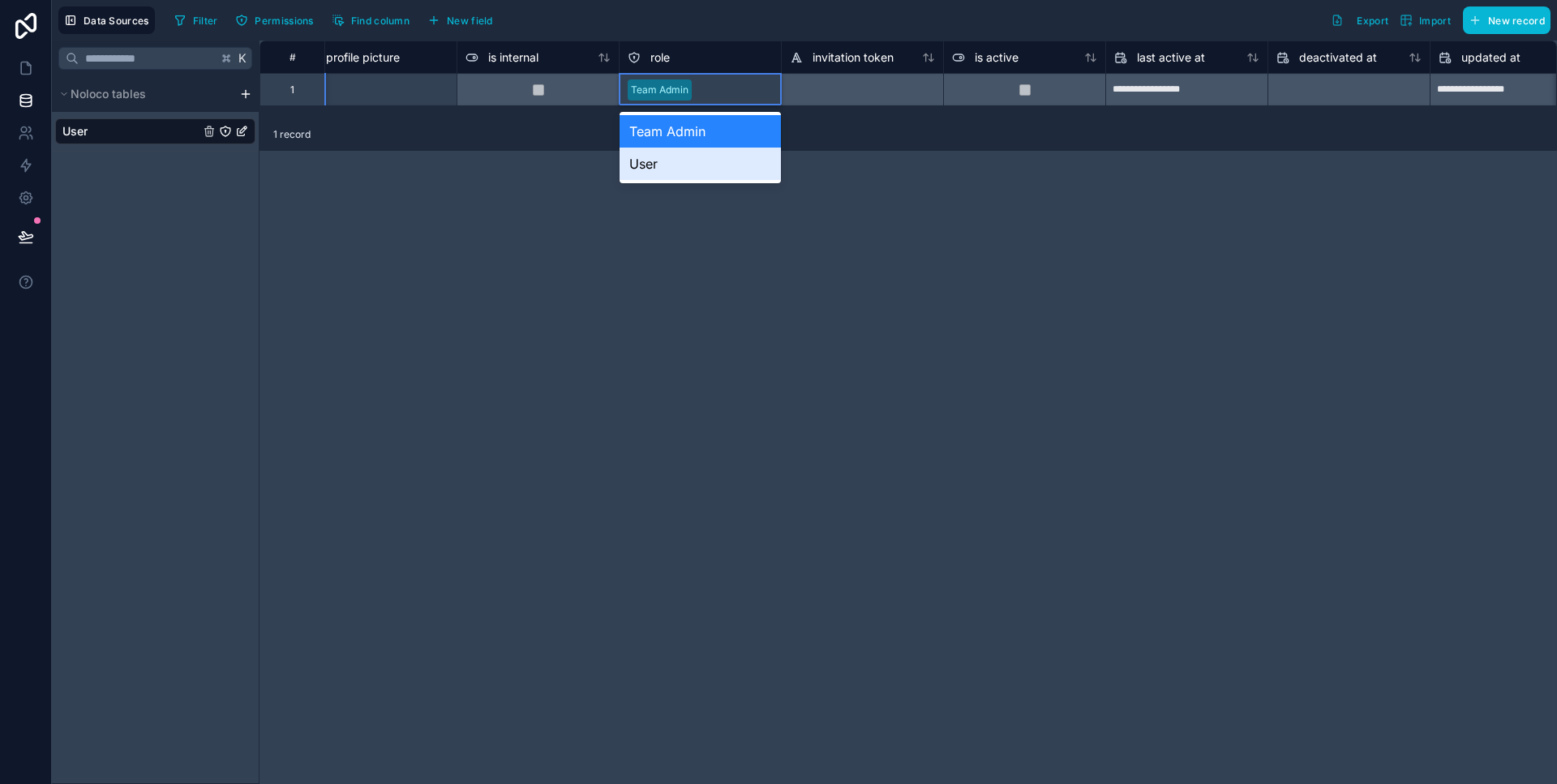
drag, startPoint x: 837, startPoint y: 225, endPoint x: 618, endPoint y: 151, distance: 231.2
click at [831, 224] on div "**********" at bounding box center [908, 412] width 1297 height 743
click at [988, 122] on div "1 record" at bounding box center [908, 135] width 1297 height 33
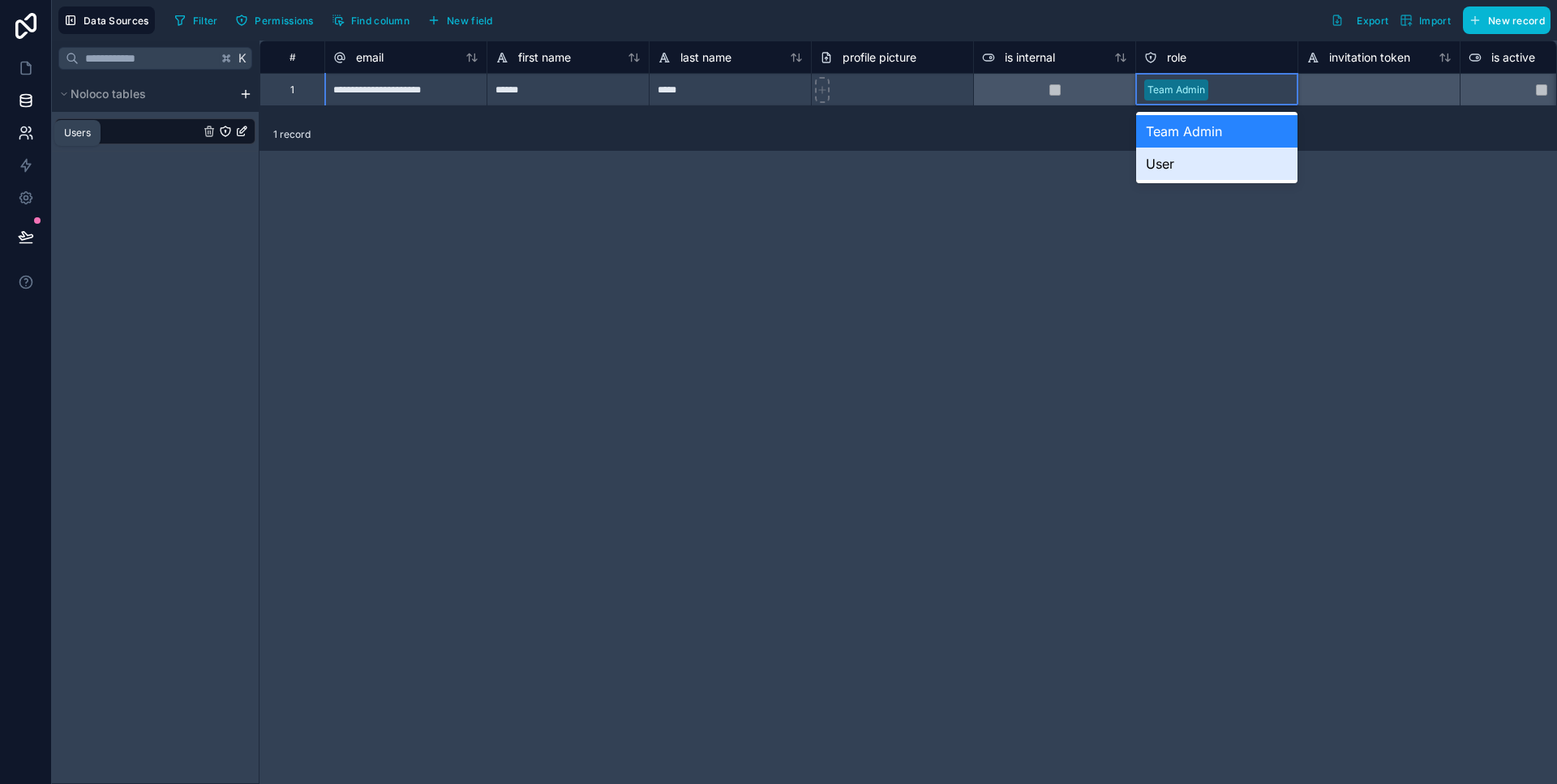
click at [30, 133] on icon at bounding box center [26, 133] width 16 height 16
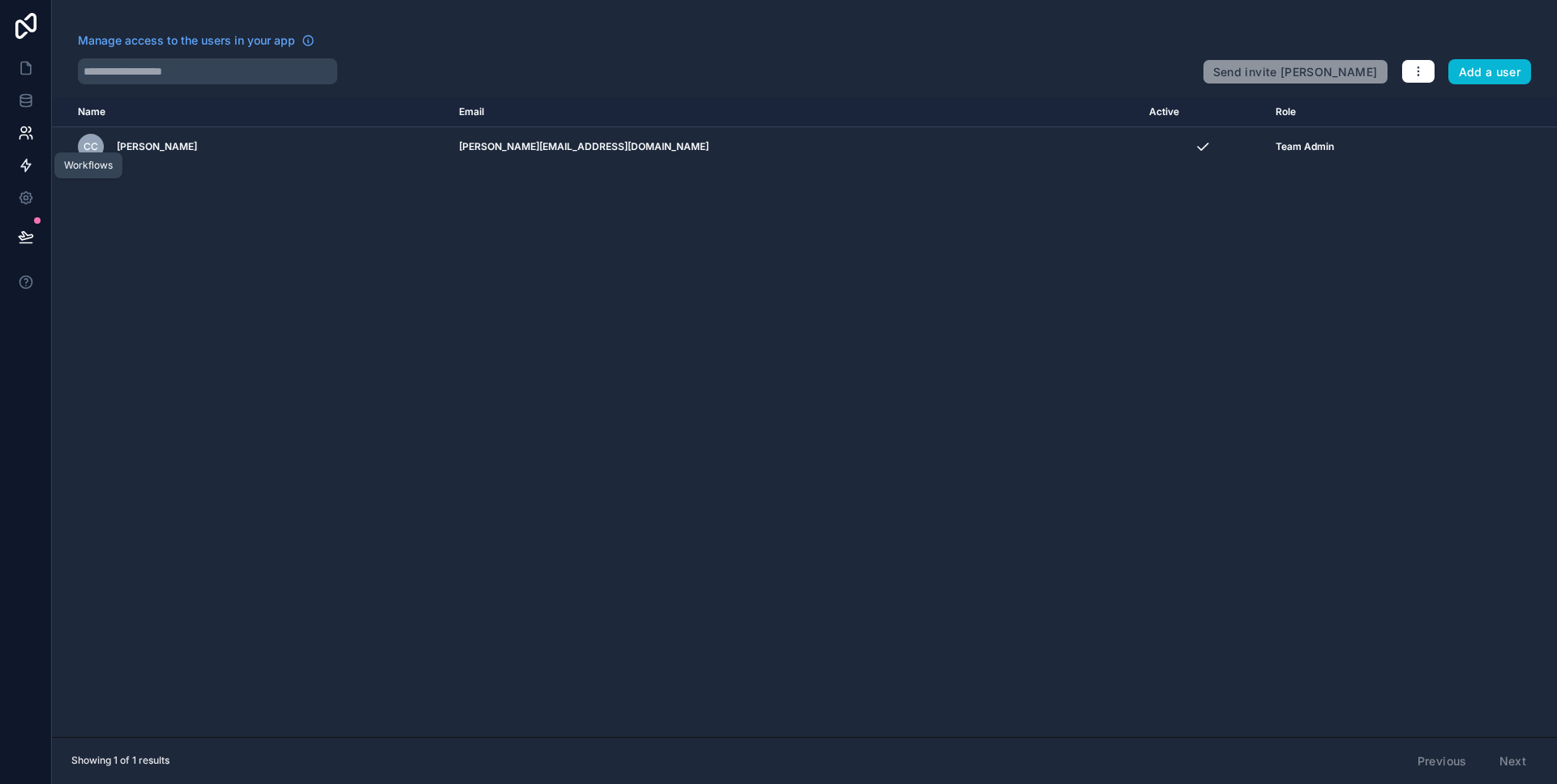
click at [26, 153] on link at bounding box center [26, 166] width 51 height 33
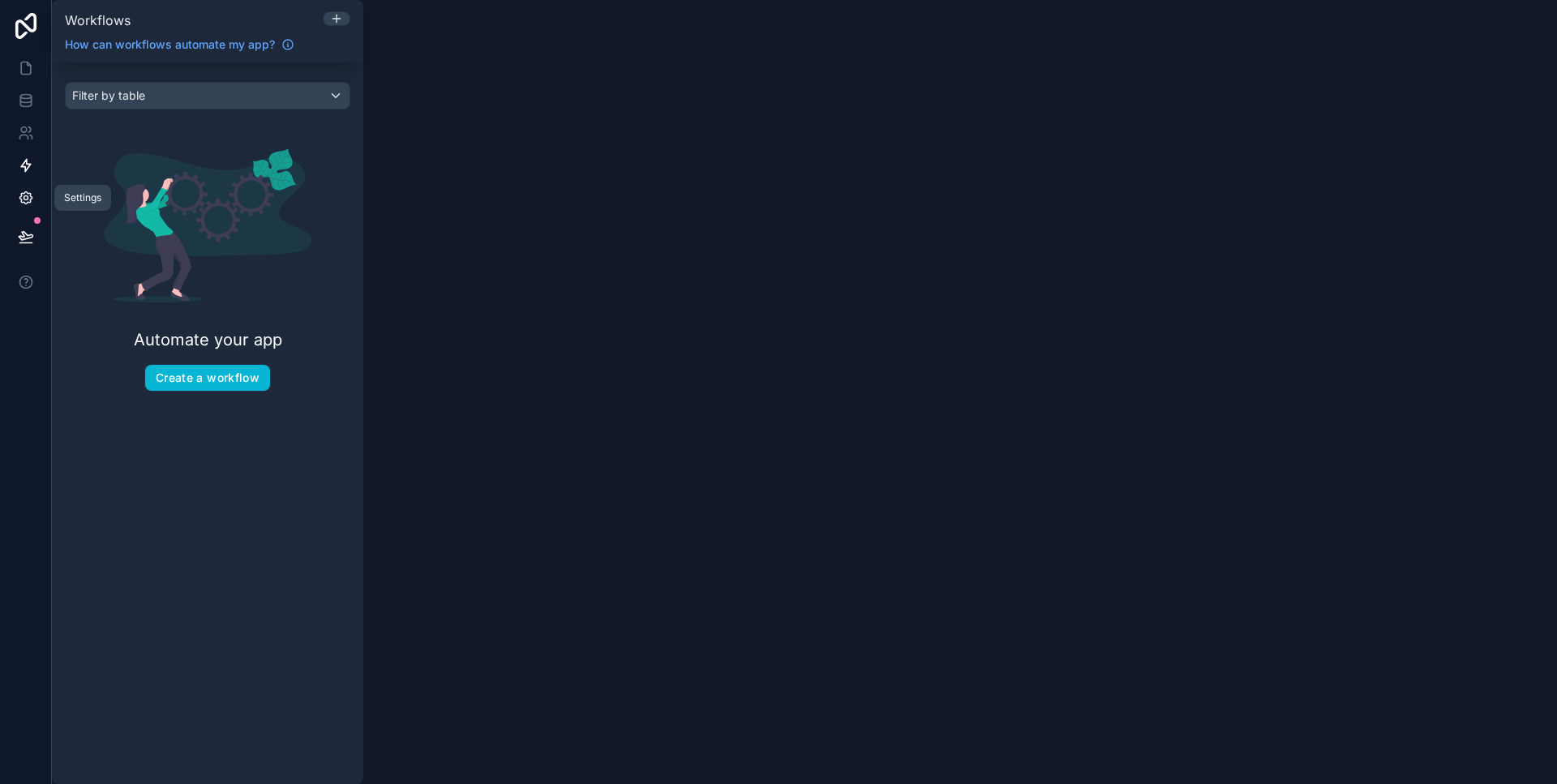
click at [19, 195] on icon at bounding box center [26, 198] width 16 height 16
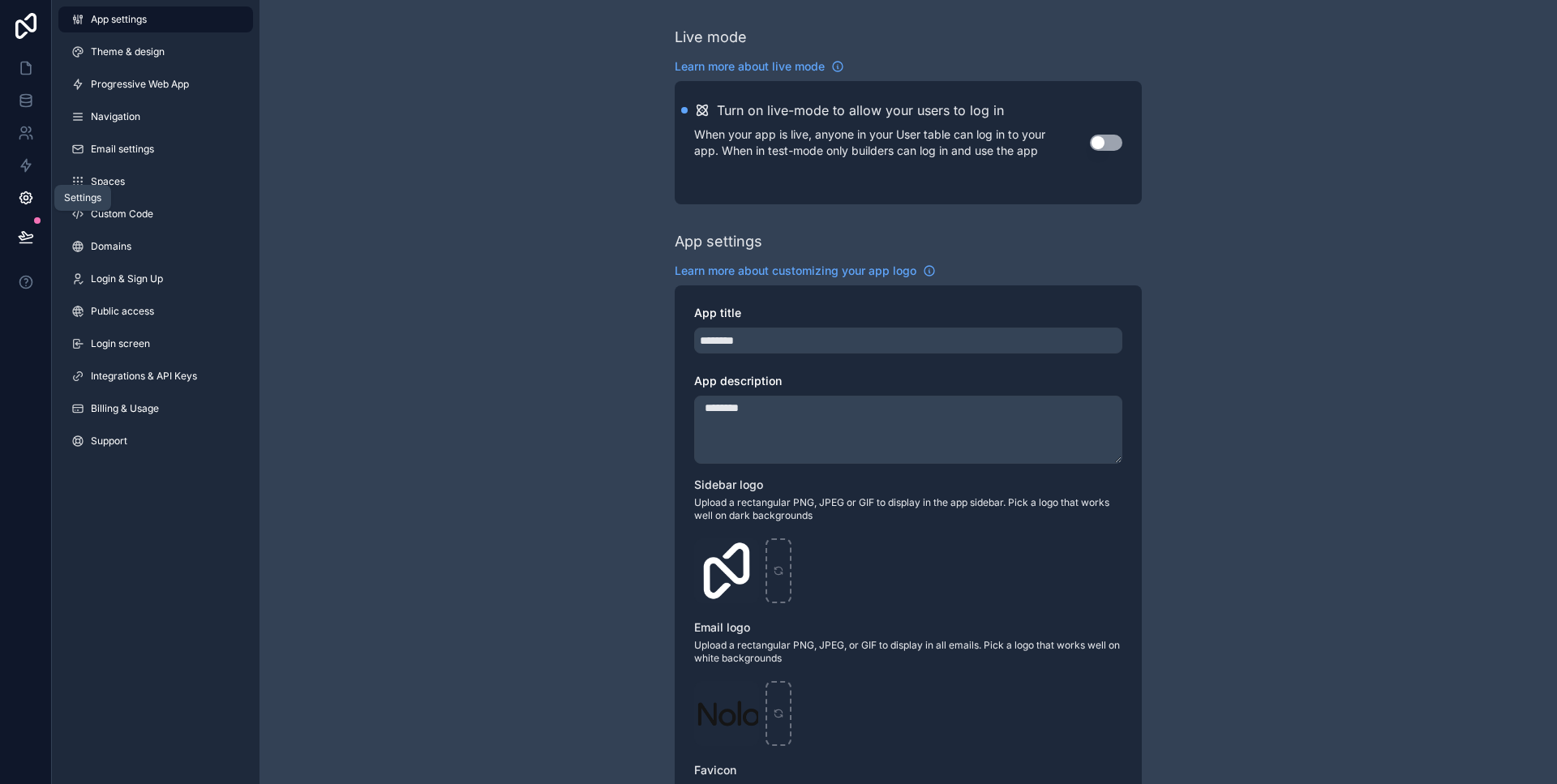
click at [26, 188] on link at bounding box center [26, 198] width 51 height 33
click at [33, 169] on icon at bounding box center [26, 166] width 16 height 16
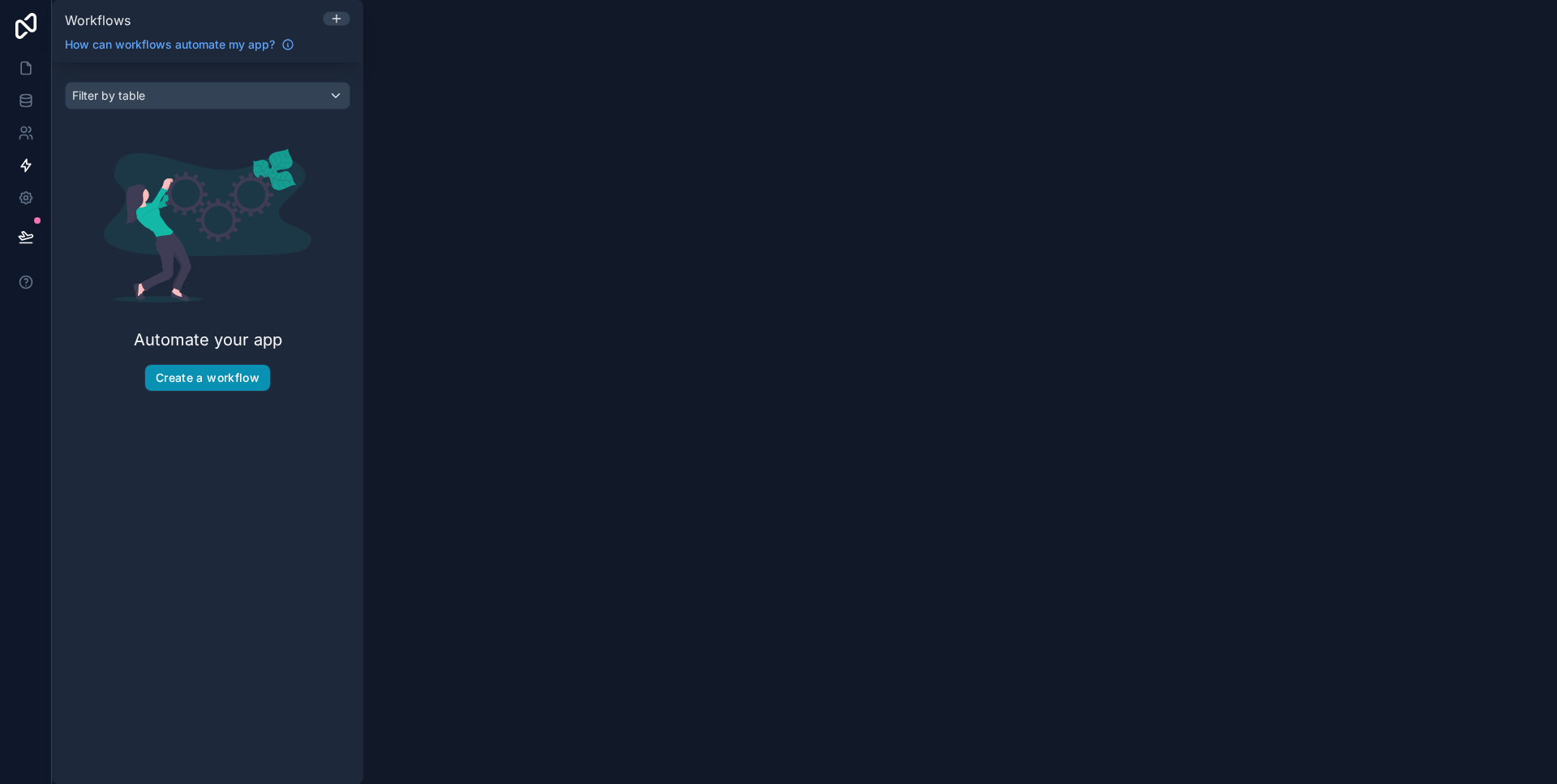
click at [228, 370] on button "Create a workflow" at bounding box center [207, 377] width 125 height 25
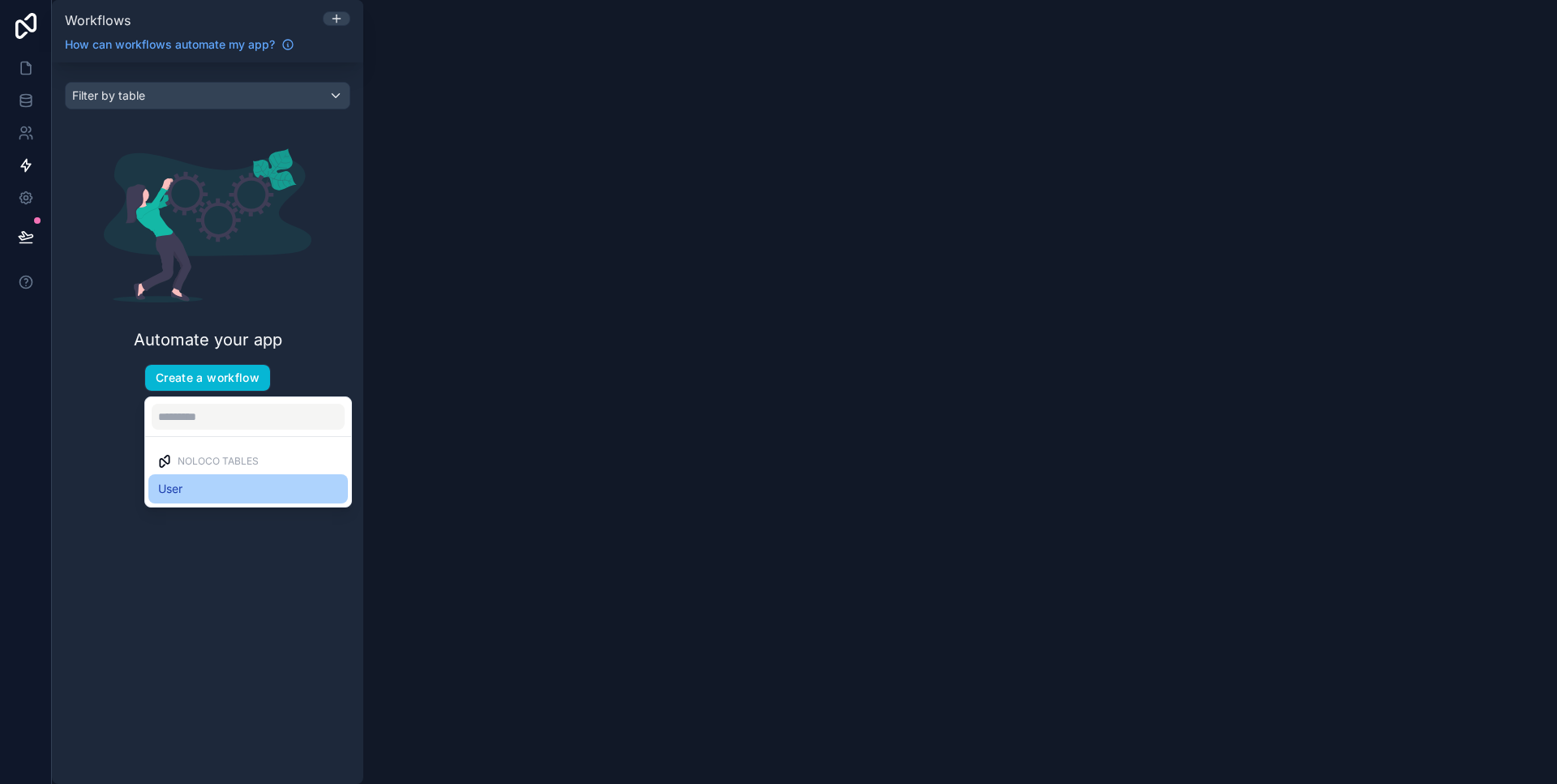
click at [158, 497] on div "User" at bounding box center [248, 489] width 200 height 29
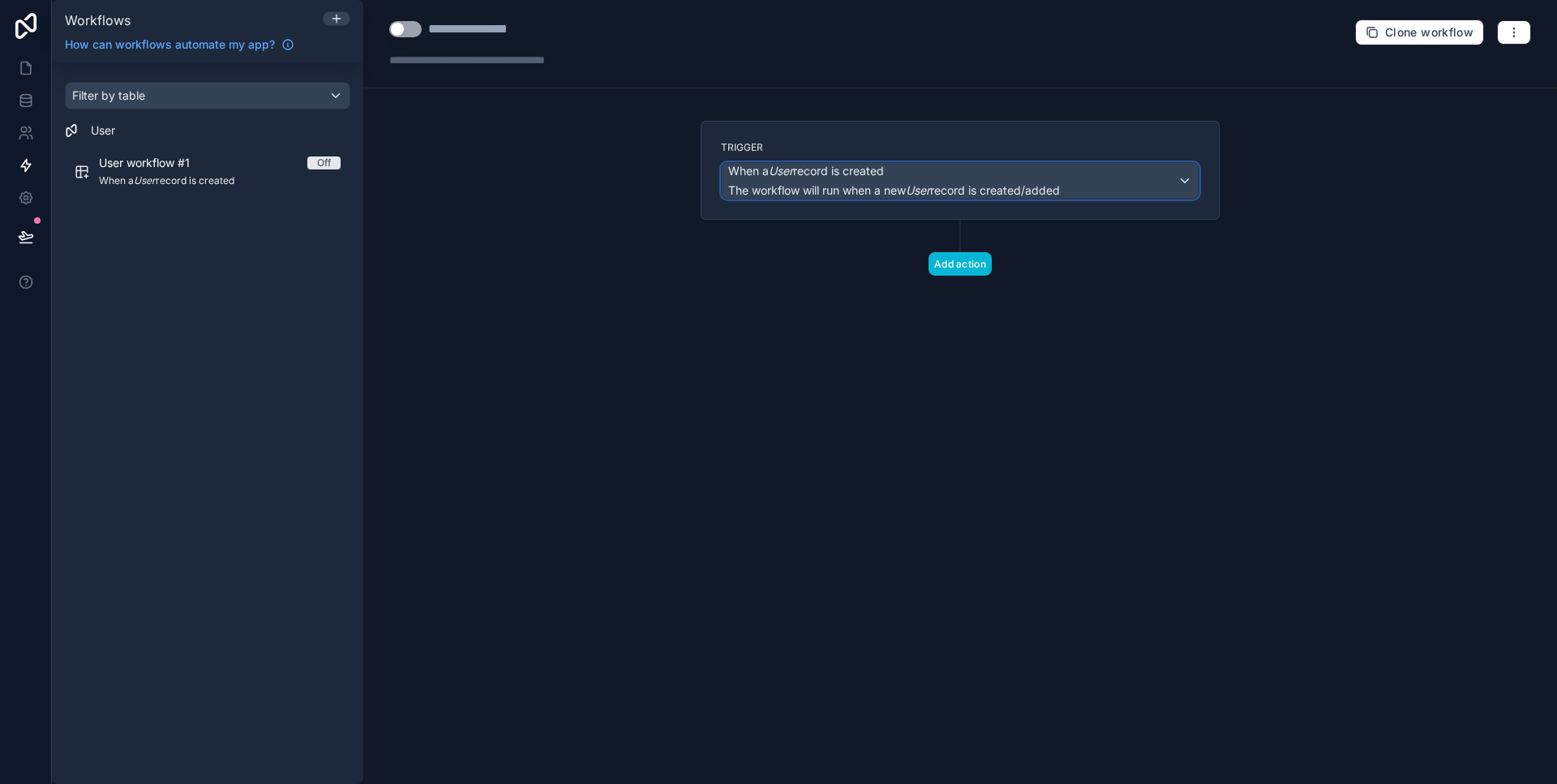
click at [982, 188] on span "The workflow will run when a new User record is created/added" at bounding box center [894, 189] width 332 height 14
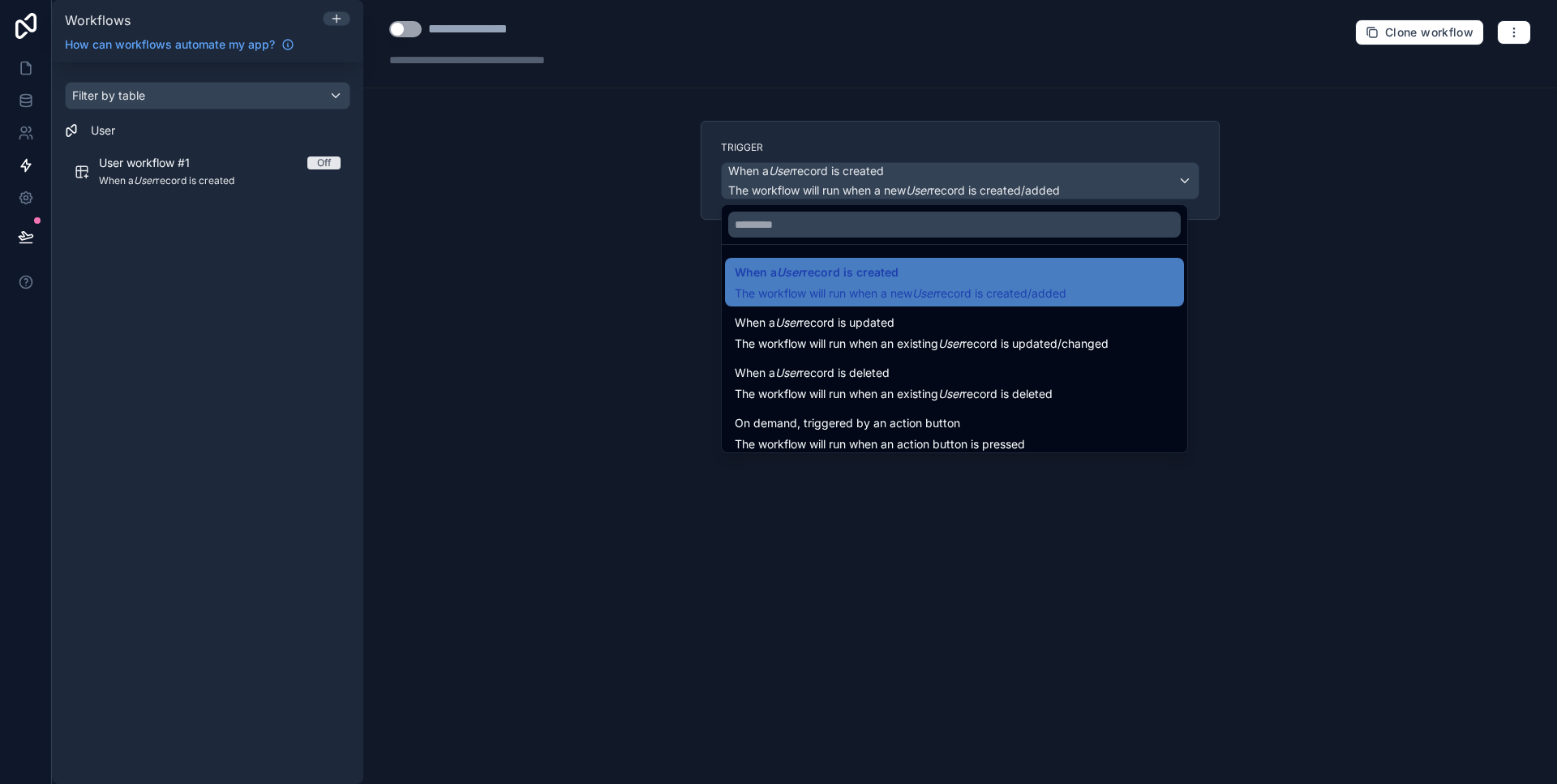
click at [1515, 282] on div at bounding box center [778, 392] width 1557 height 784
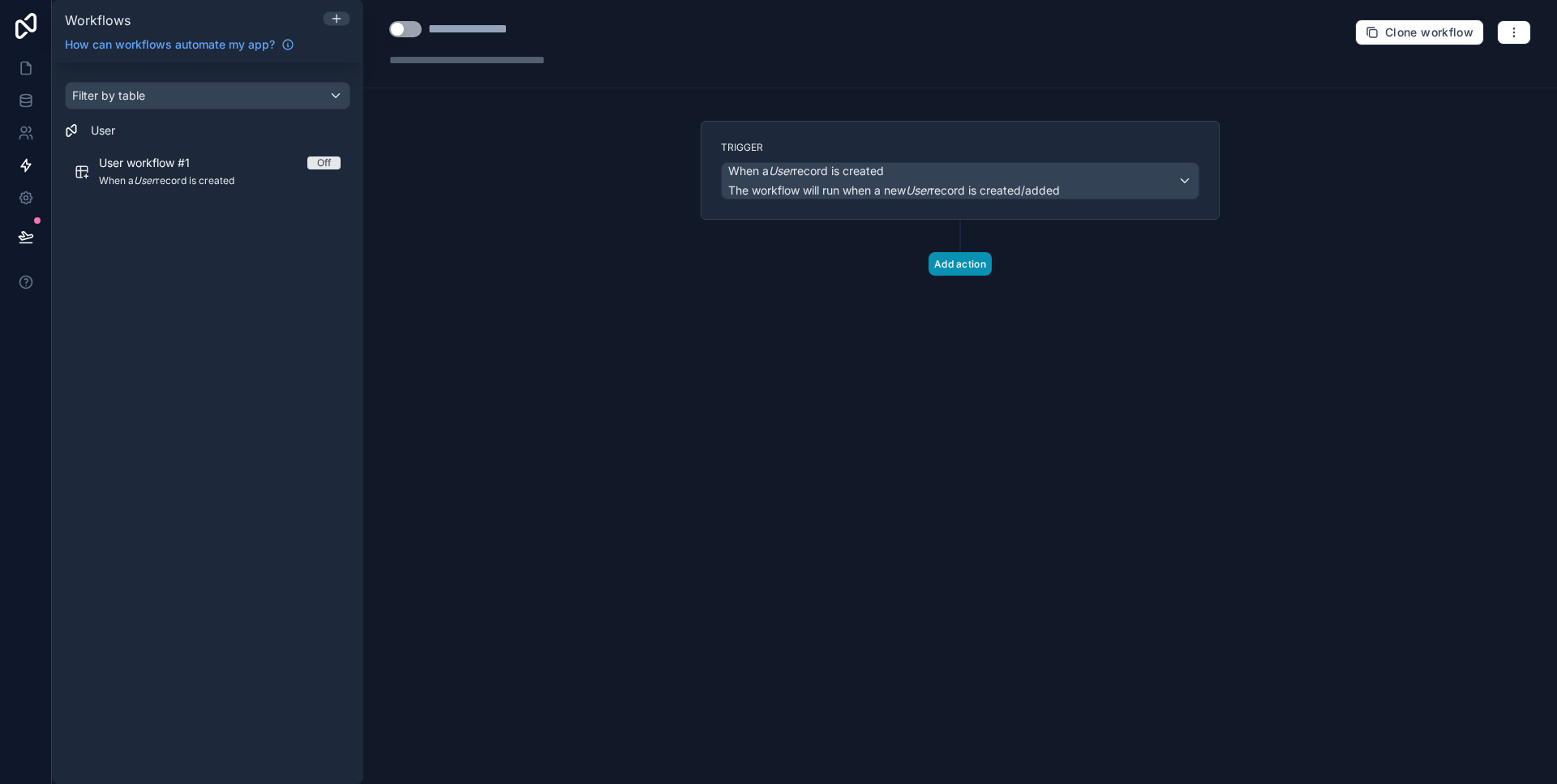
click at [945, 272] on button "Add action" at bounding box center [959, 264] width 63 height 24
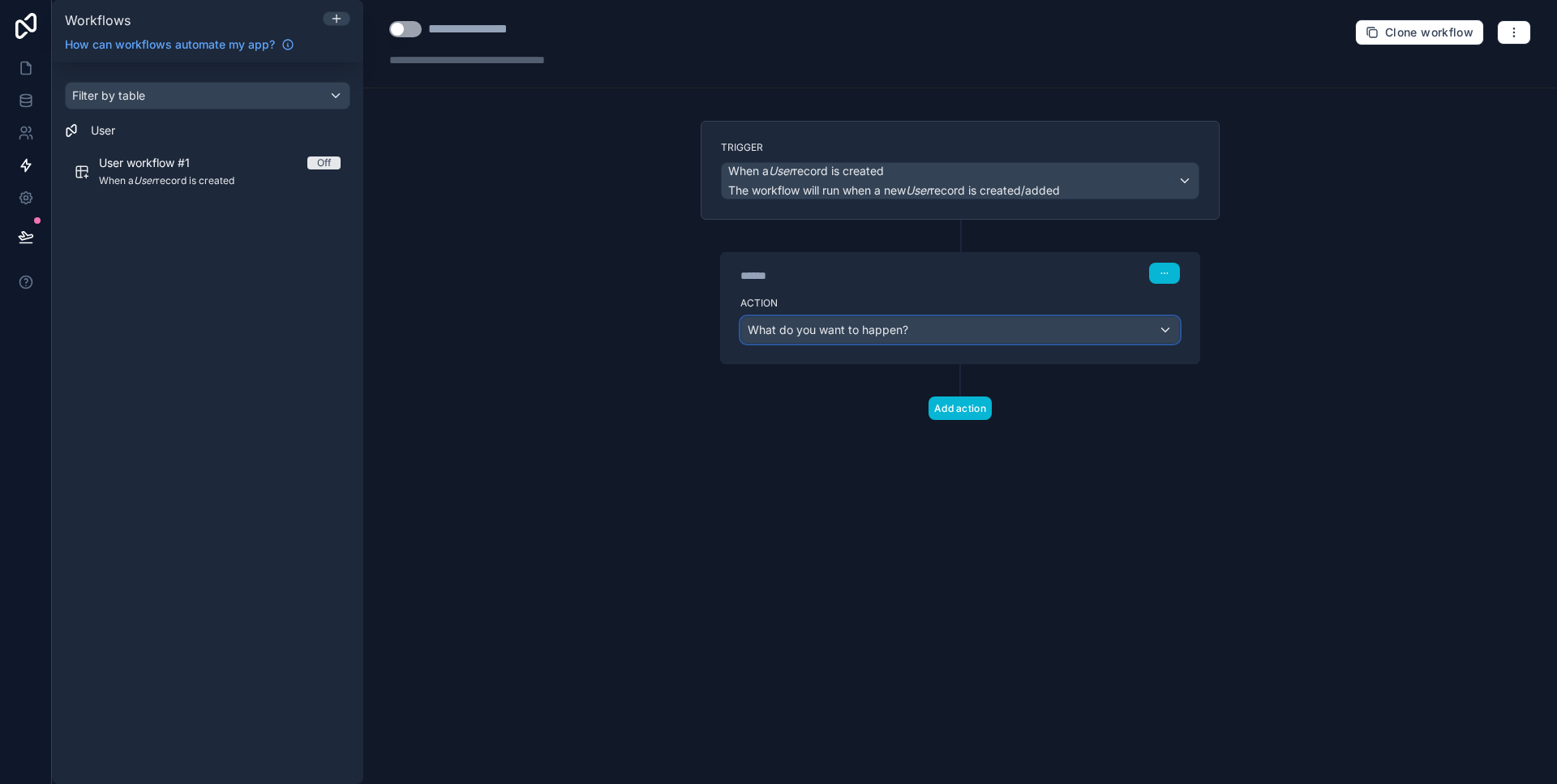
click at [912, 328] on div "What do you want to happen?" at bounding box center [959, 330] width 438 height 25
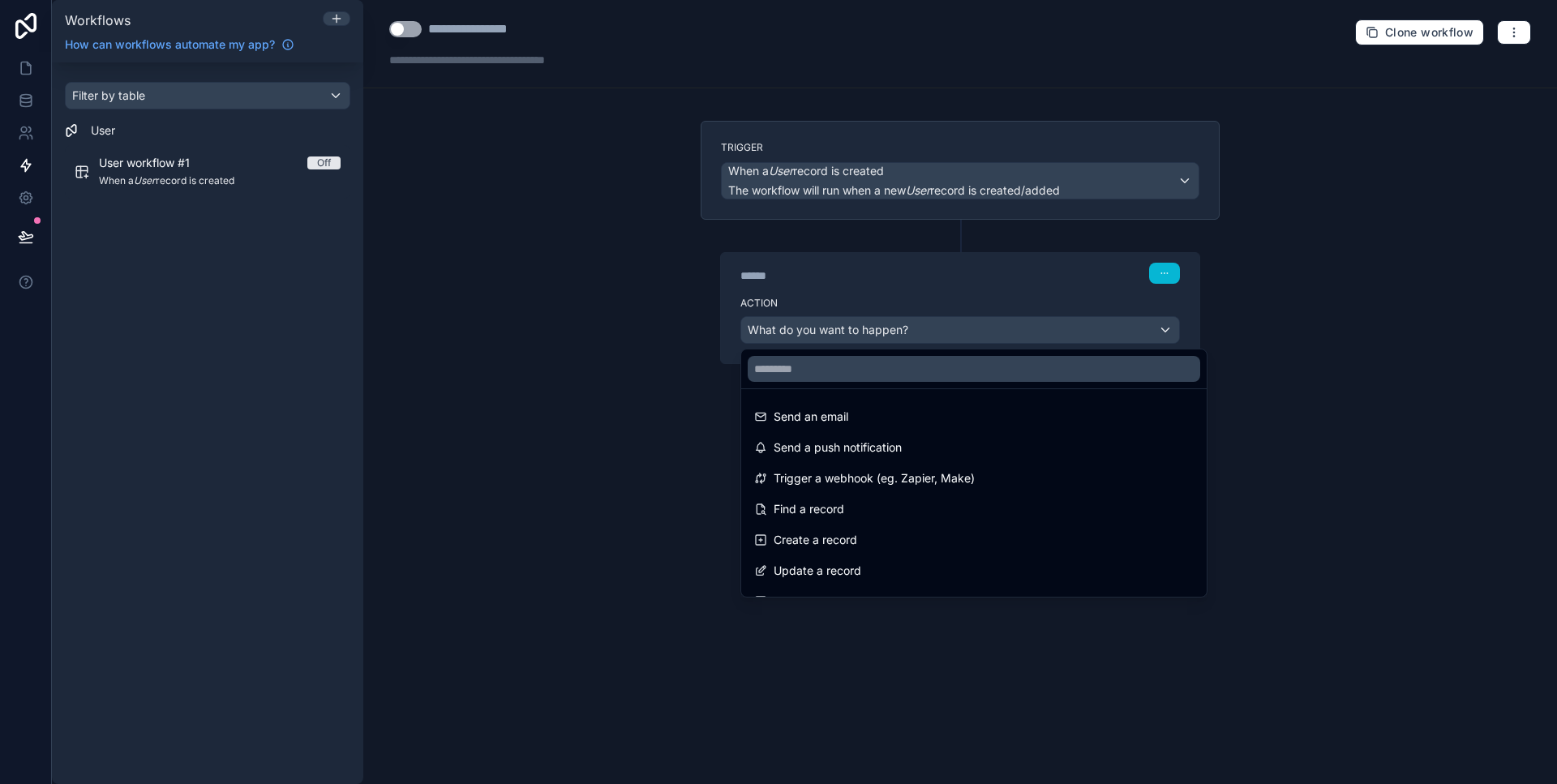
click at [336, 275] on div at bounding box center [778, 392] width 1557 height 784
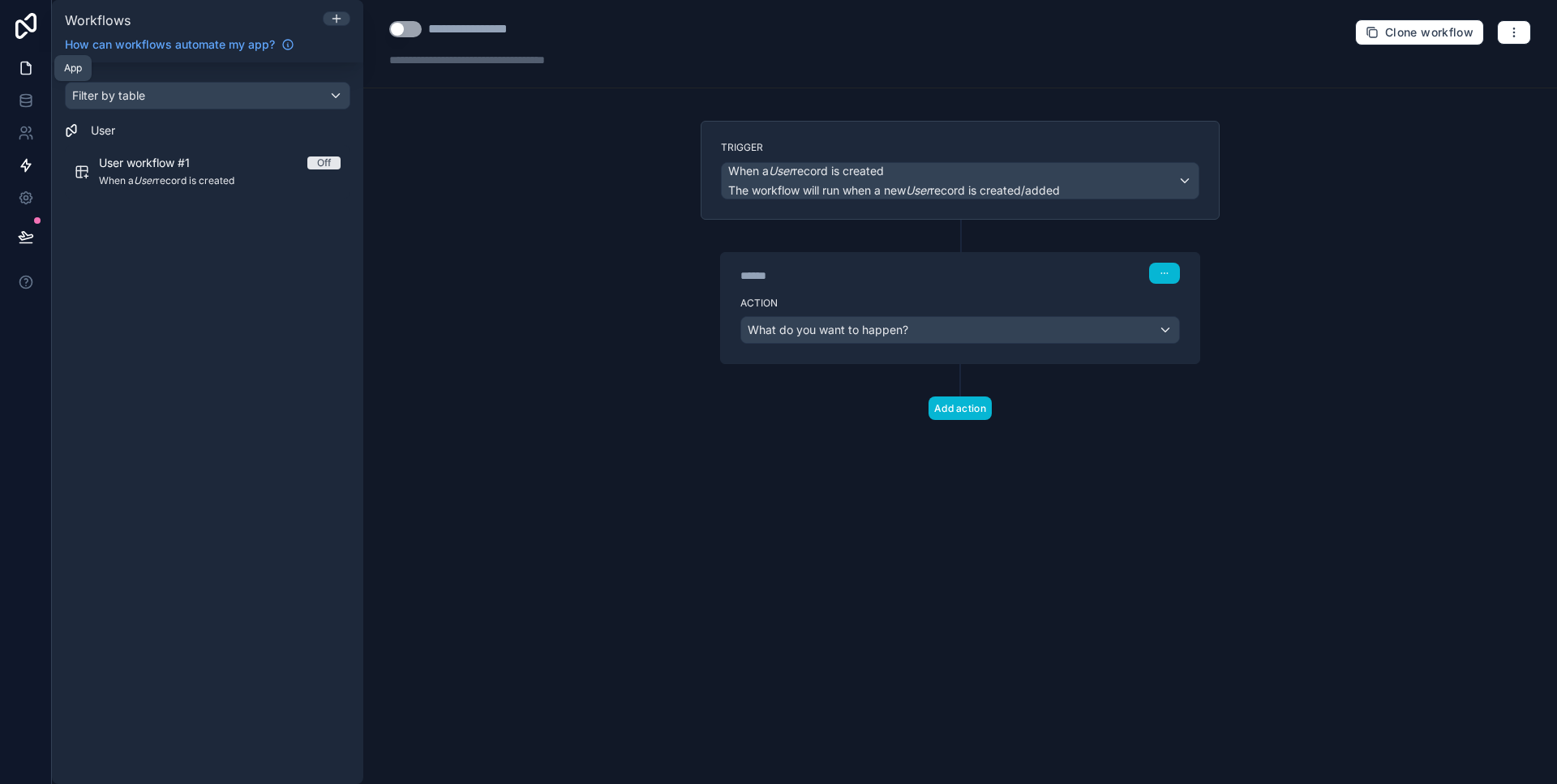
click at [46, 63] on link at bounding box center [26, 68] width 51 height 33
